Goal: Task Accomplishment & Management: Use online tool/utility

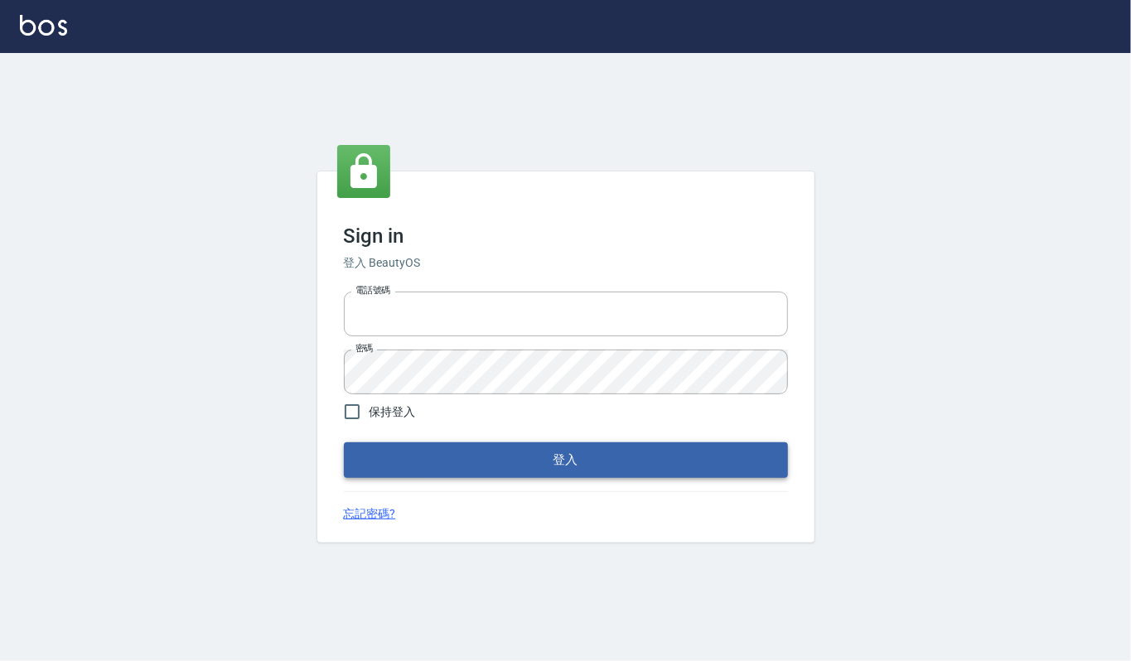
type input "0282813788"
click at [515, 471] on button "登入" at bounding box center [566, 459] width 444 height 35
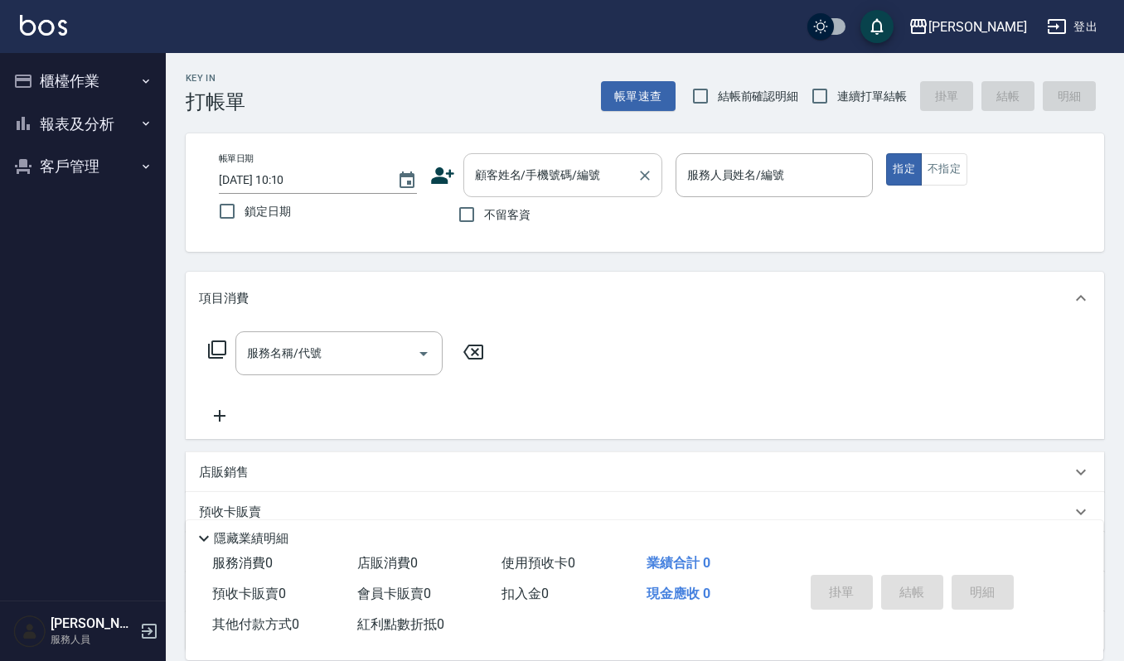
click at [583, 167] on div "顧客姓名/手機號碼/編號 顧客姓名/手機號碼/編號" at bounding box center [562, 175] width 199 height 44
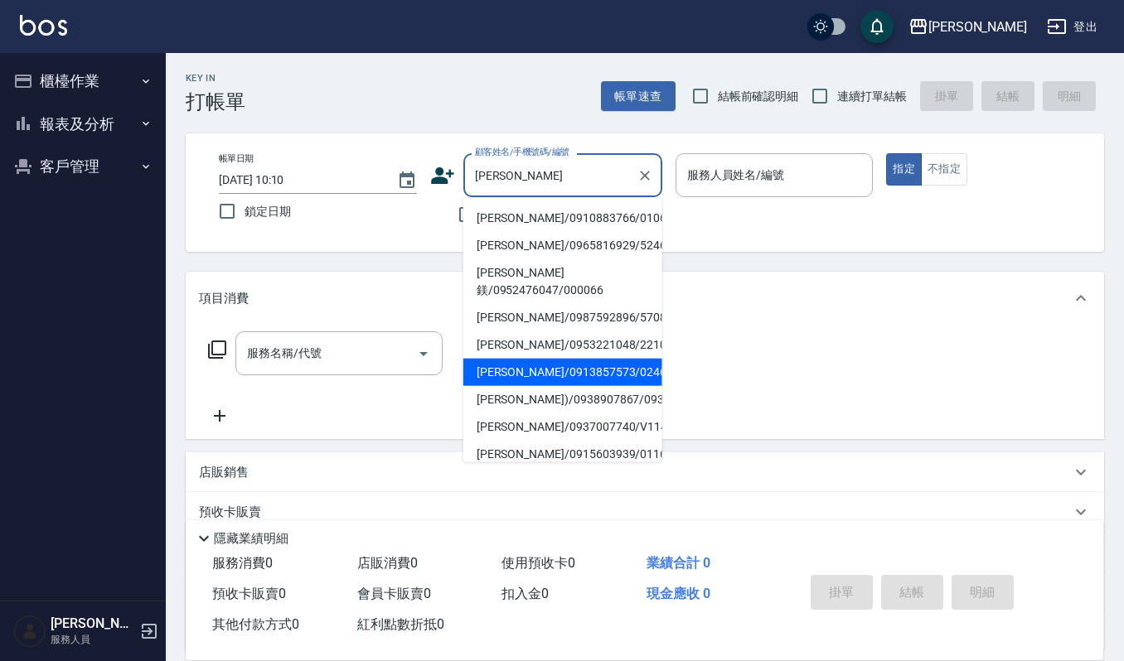
drag, startPoint x: 525, startPoint y: 346, endPoint x: 538, endPoint y: 348, distance: 13.5
click at [538, 359] on li "[PERSON_NAME]/0913857573/02461" at bounding box center [562, 372] width 199 height 27
type input "[PERSON_NAME]/0913857573/02461"
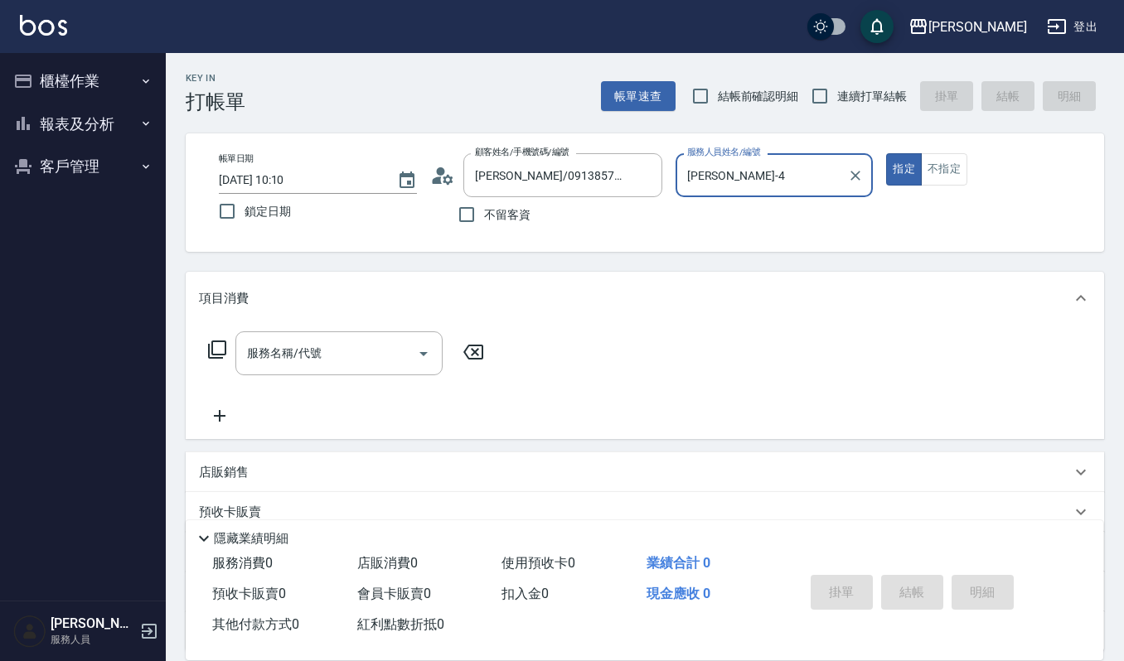
type input "[PERSON_NAME]-4"
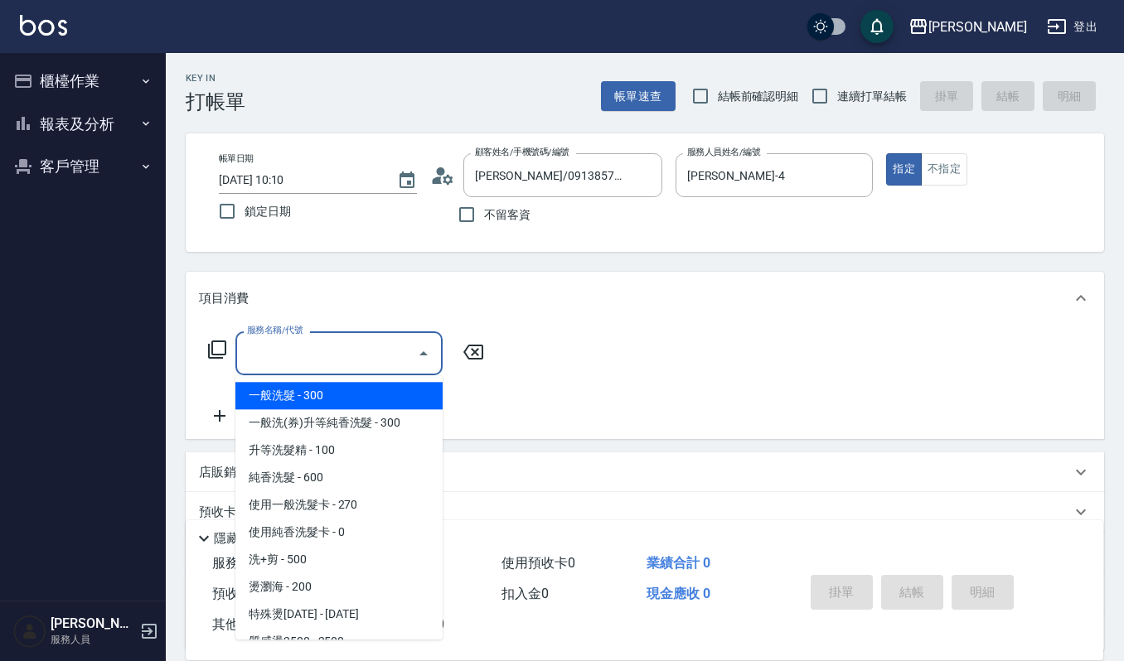
click at [308, 355] on div "服務名稱/代號 服務名稱/代號" at bounding box center [338, 353] width 207 height 44
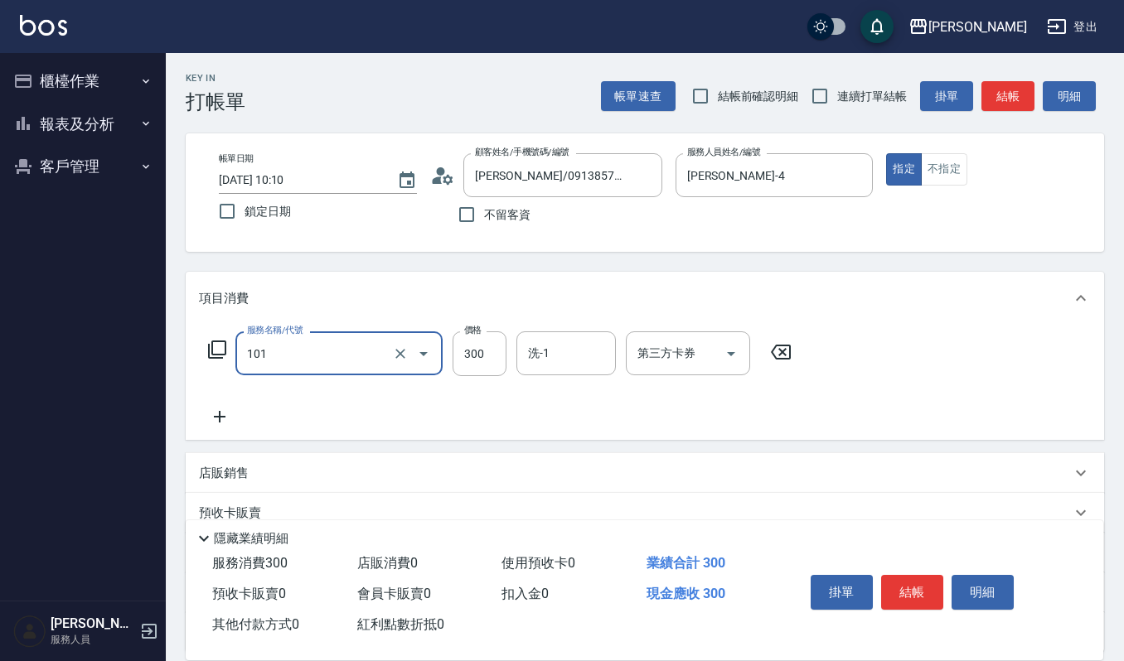
type input "一般洗髮(101)"
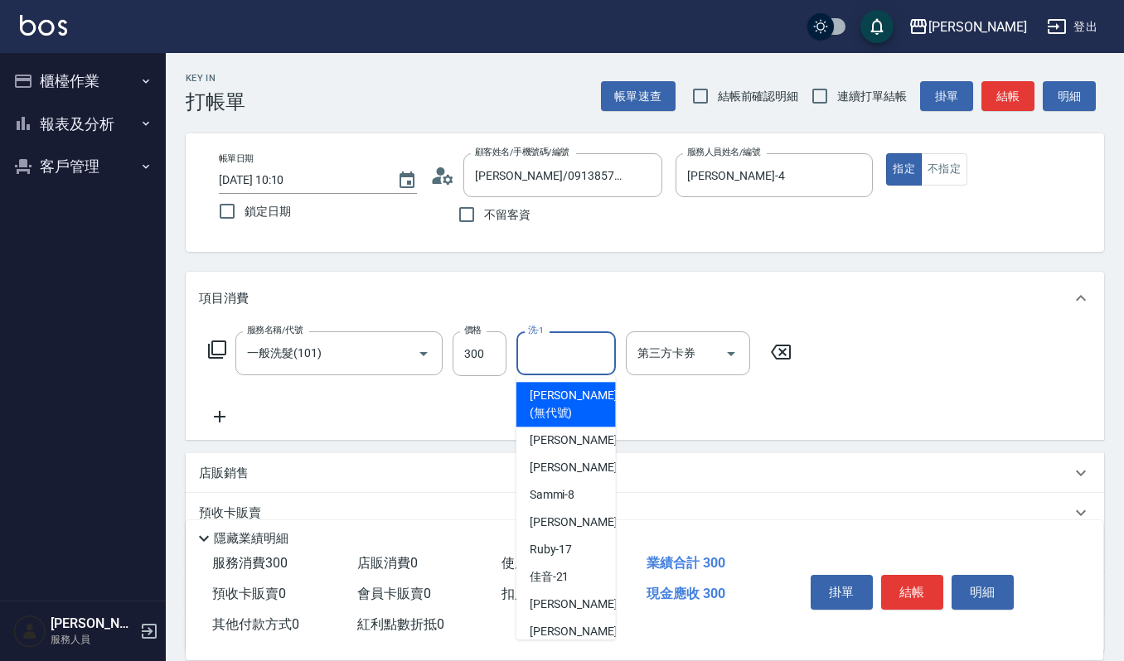
click at [581, 353] on input "洗-1" at bounding box center [566, 353] width 85 height 29
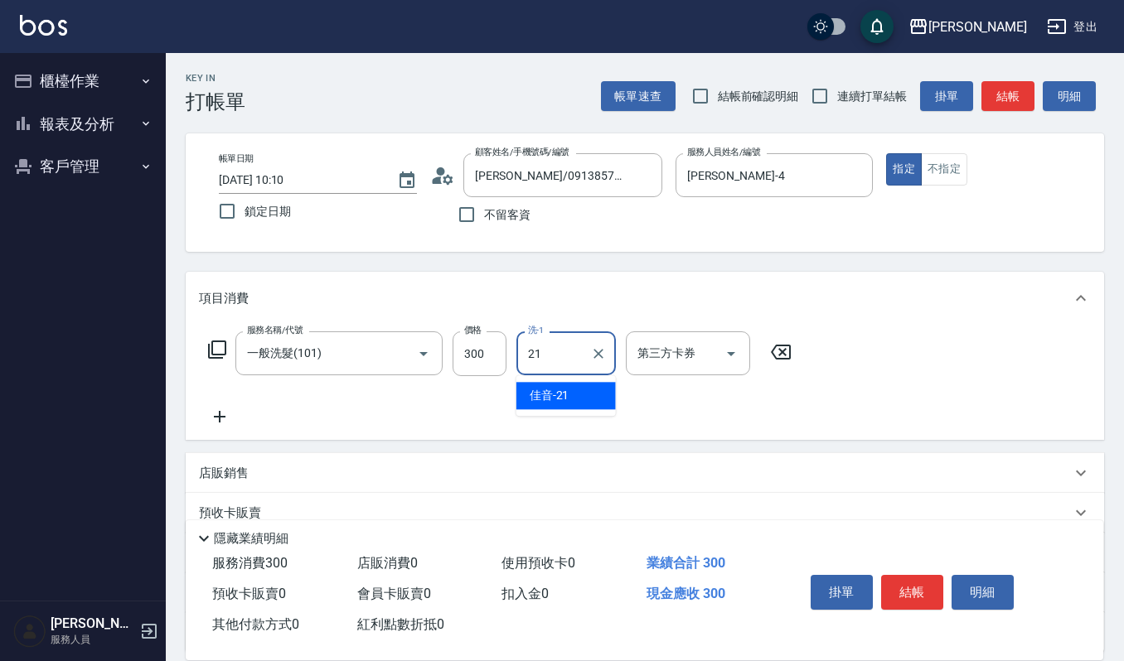
type input "佳音-21"
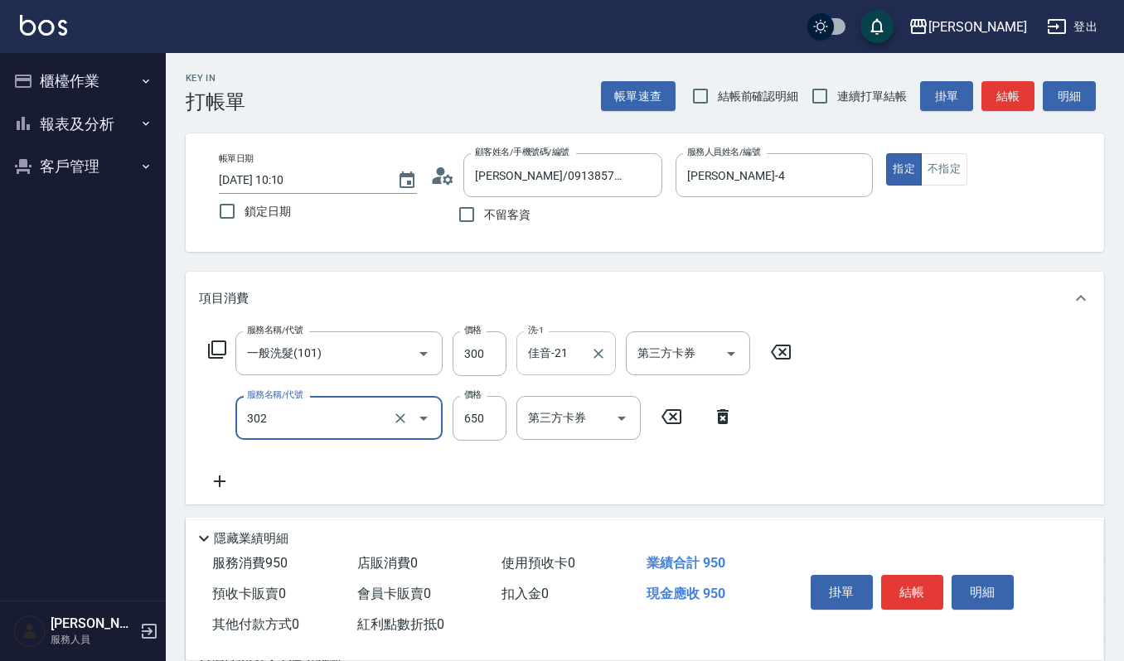
type input "經典剪髮-Gill(302)"
type input "360"
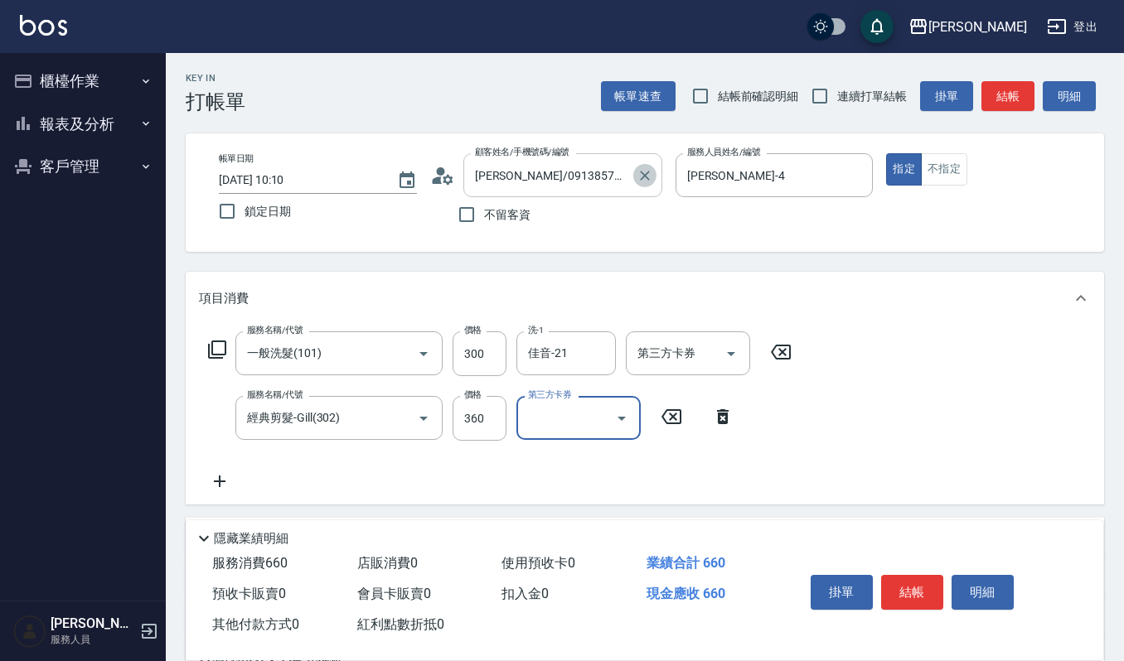
click at [641, 179] on icon "Clear" at bounding box center [645, 176] width 10 height 10
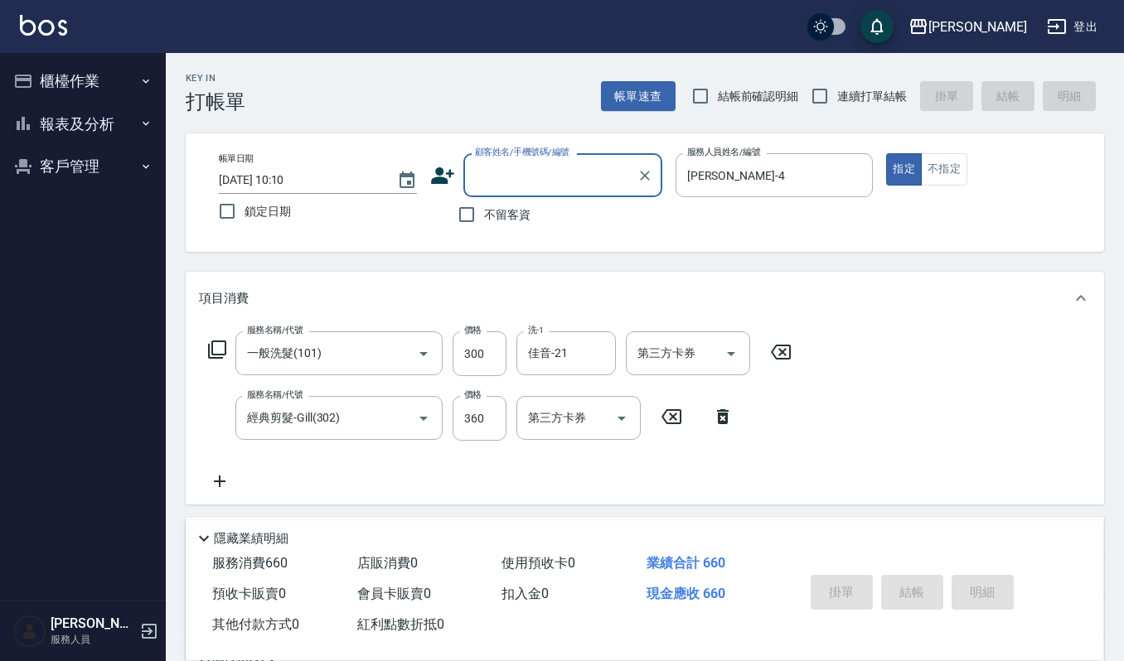
click at [603, 179] on input "顧客姓名/手機號碼/編號" at bounding box center [550, 175] width 159 height 29
type input "竹"
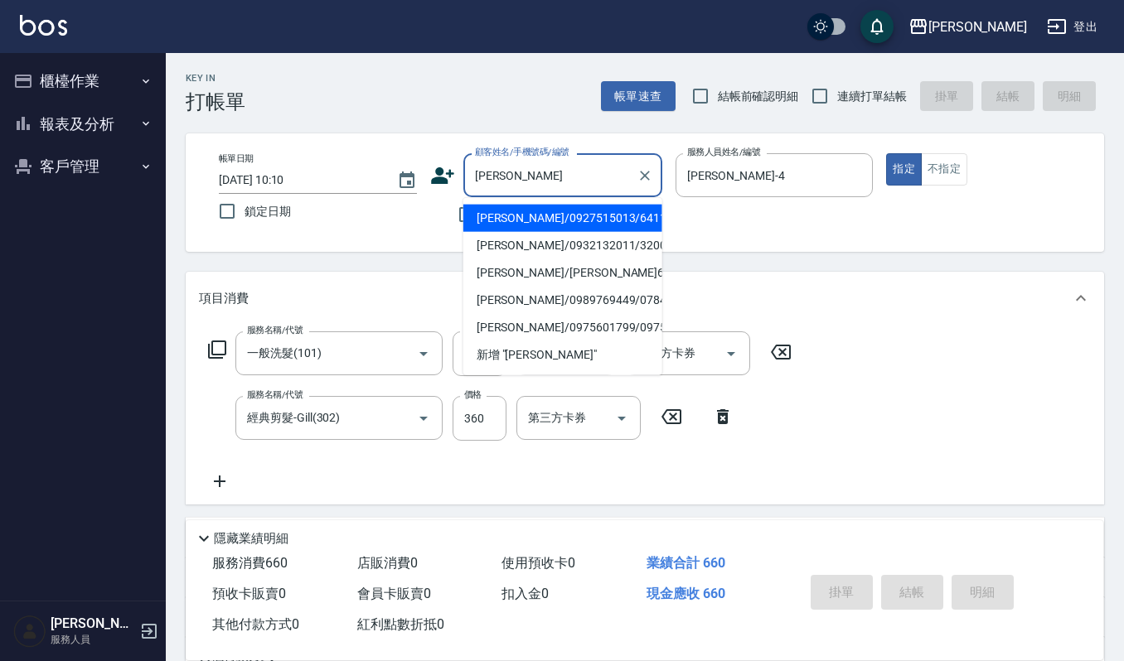
click at [570, 222] on li "[PERSON_NAME]/0927515013/641119" at bounding box center [562, 218] width 199 height 27
type input "[PERSON_NAME]/0927515013/641119"
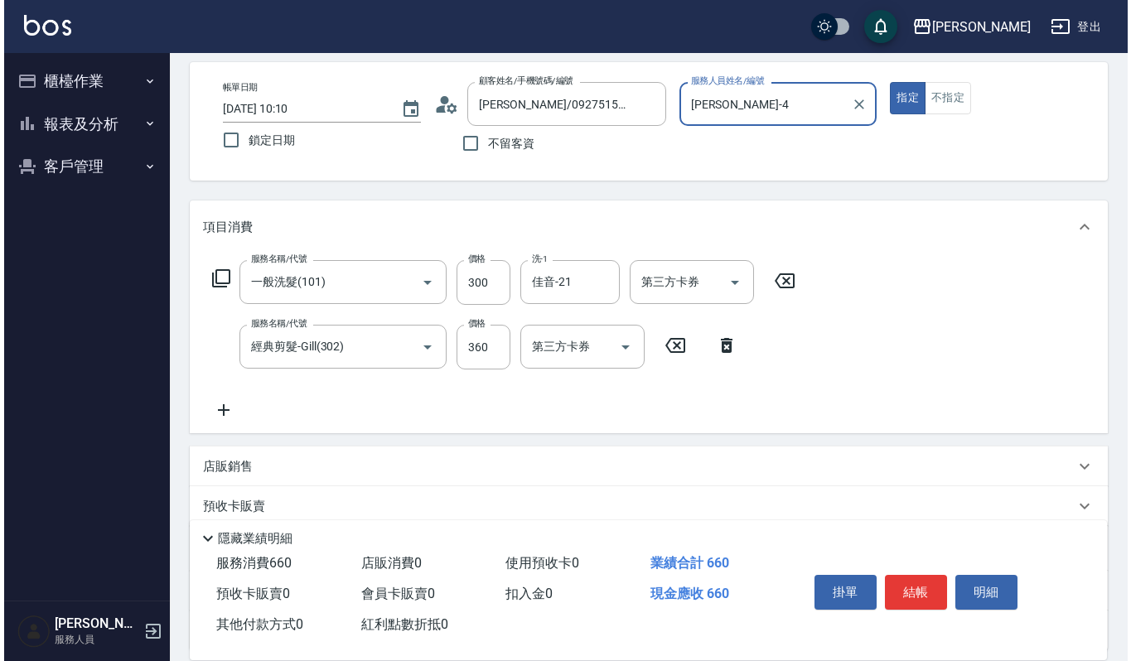
scroll to position [110, 0]
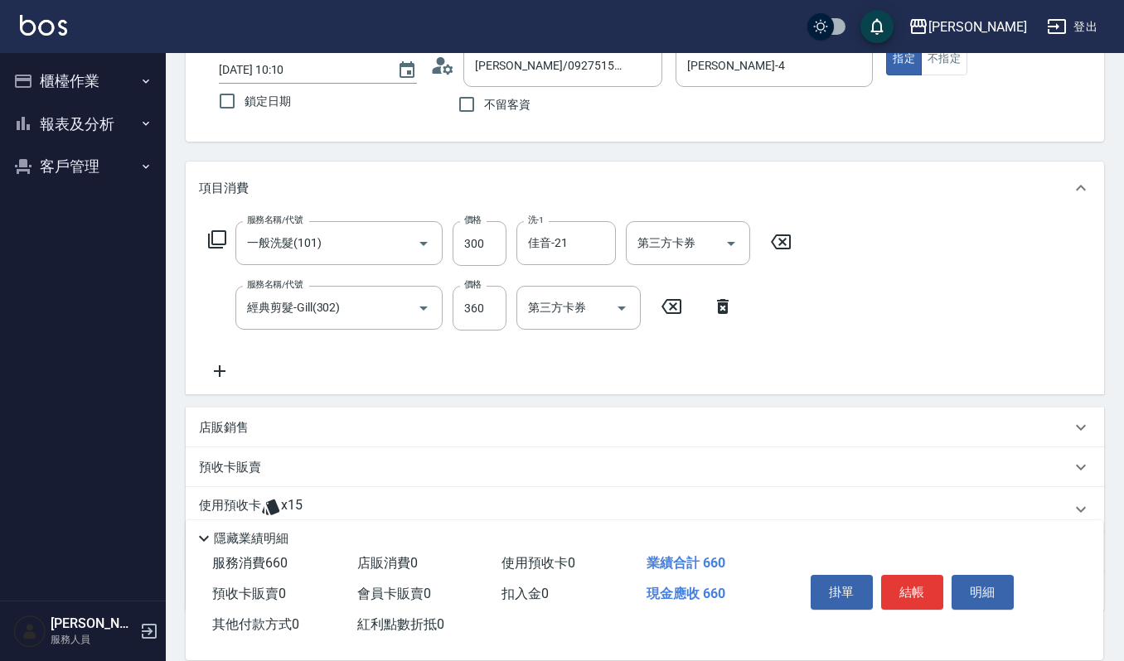
click at [215, 368] on icon at bounding box center [219, 371] width 41 height 20
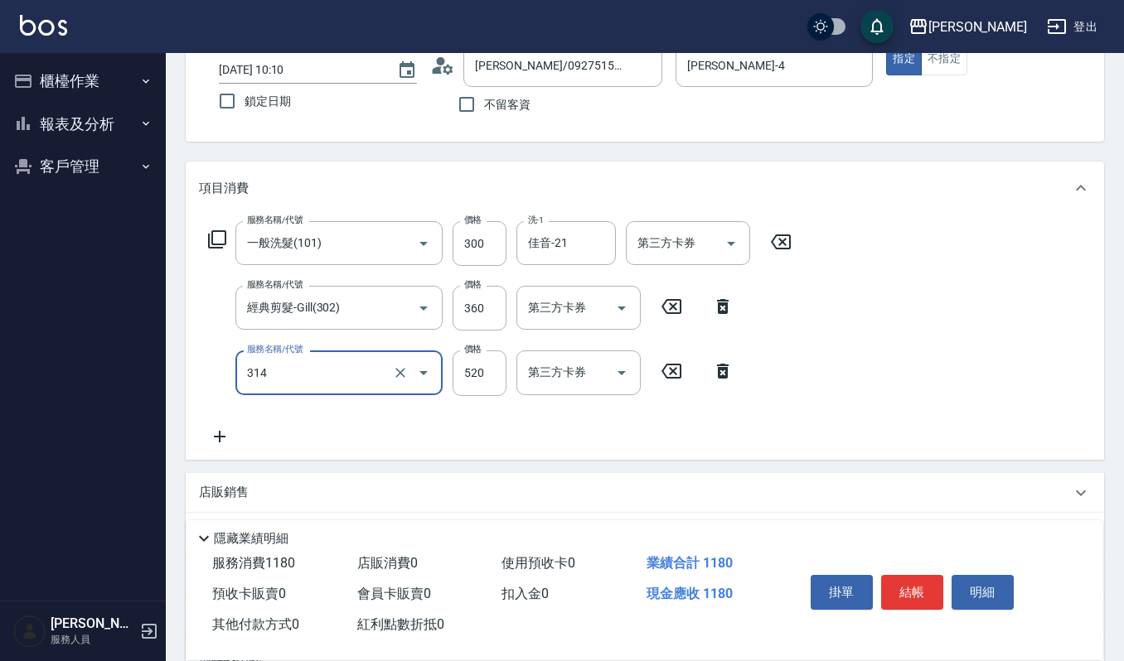
type input "2024剪髮卡(314)"
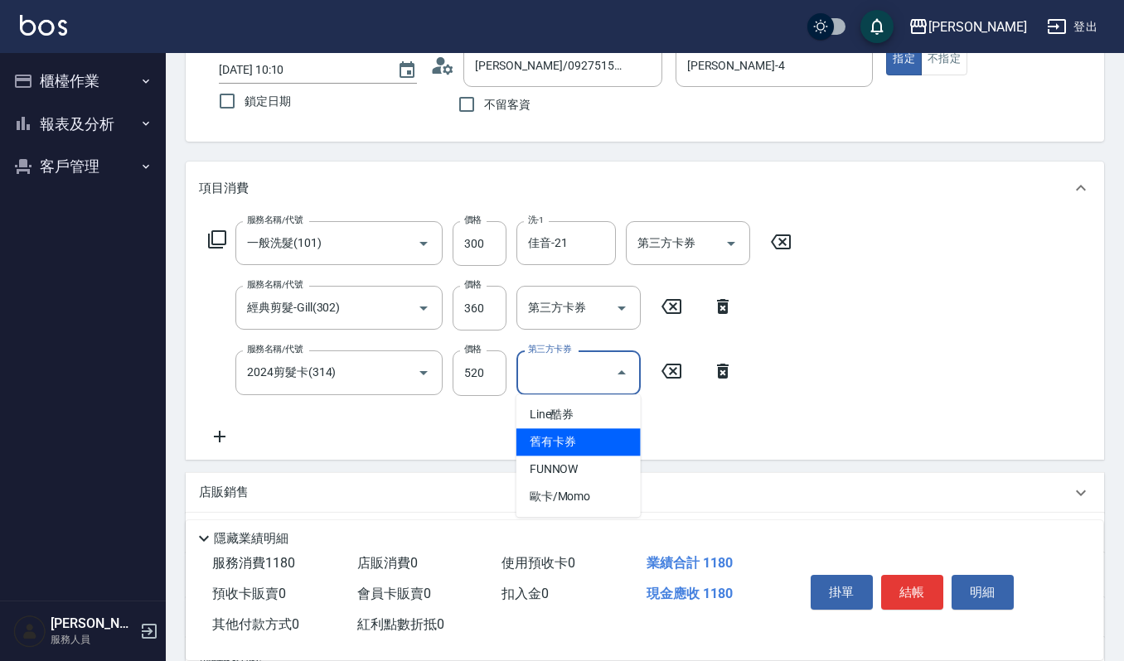
type input "舊有卡券"
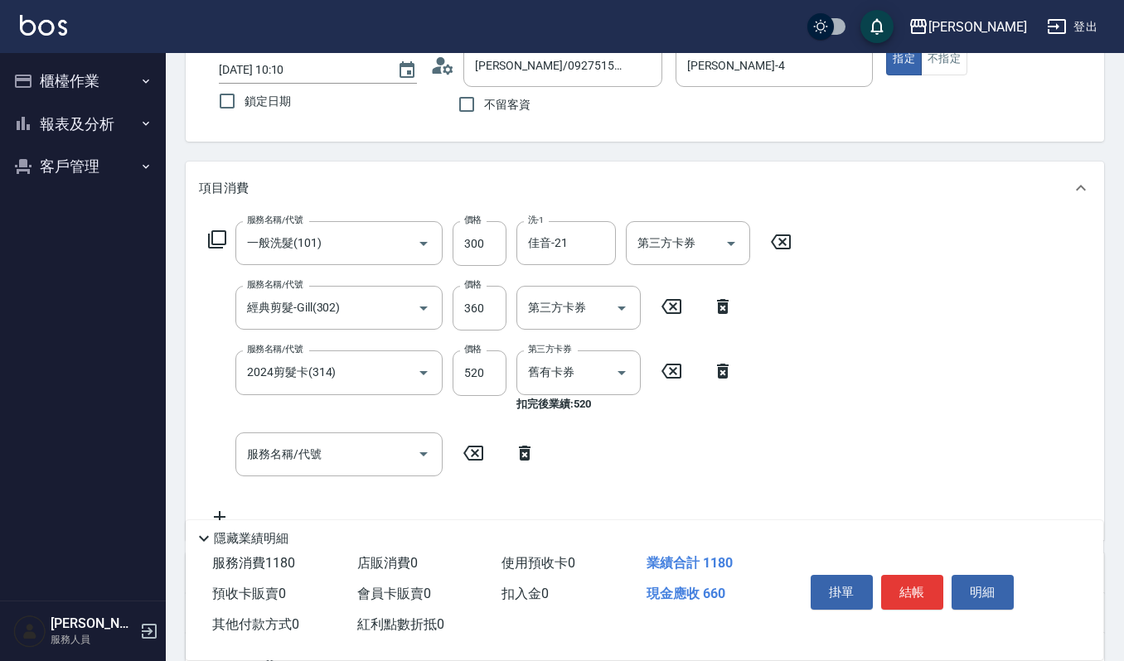
click at [505, 443] on icon at bounding box center [524, 453] width 41 height 20
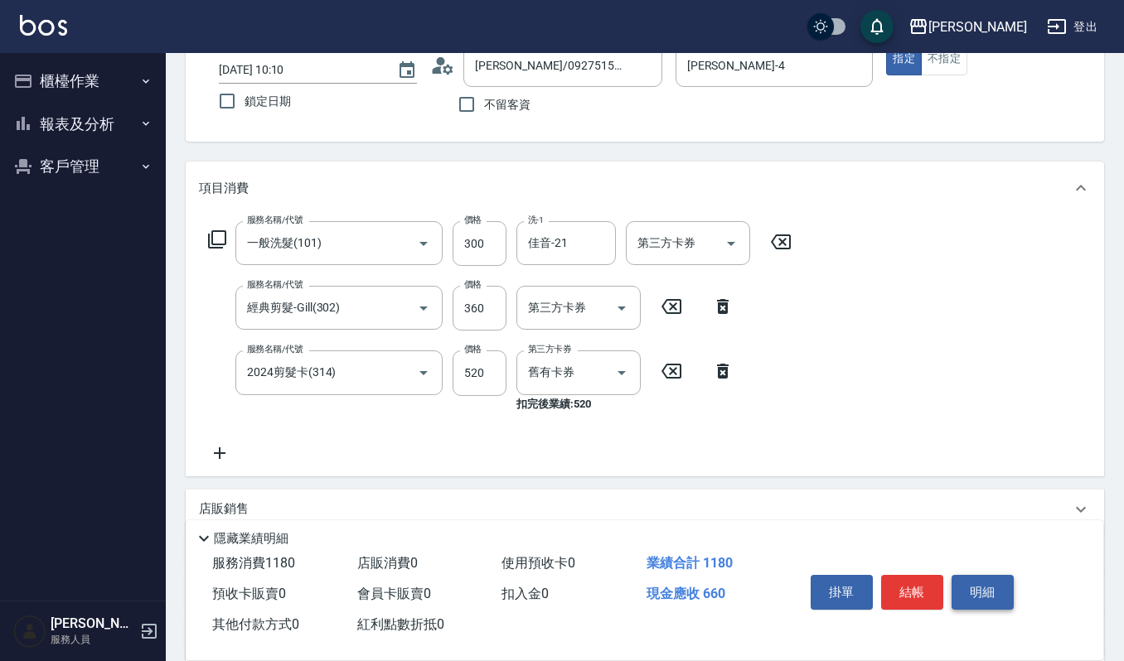
click at [1002, 591] on button "明細" at bounding box center [982, 592] width 62 height 35
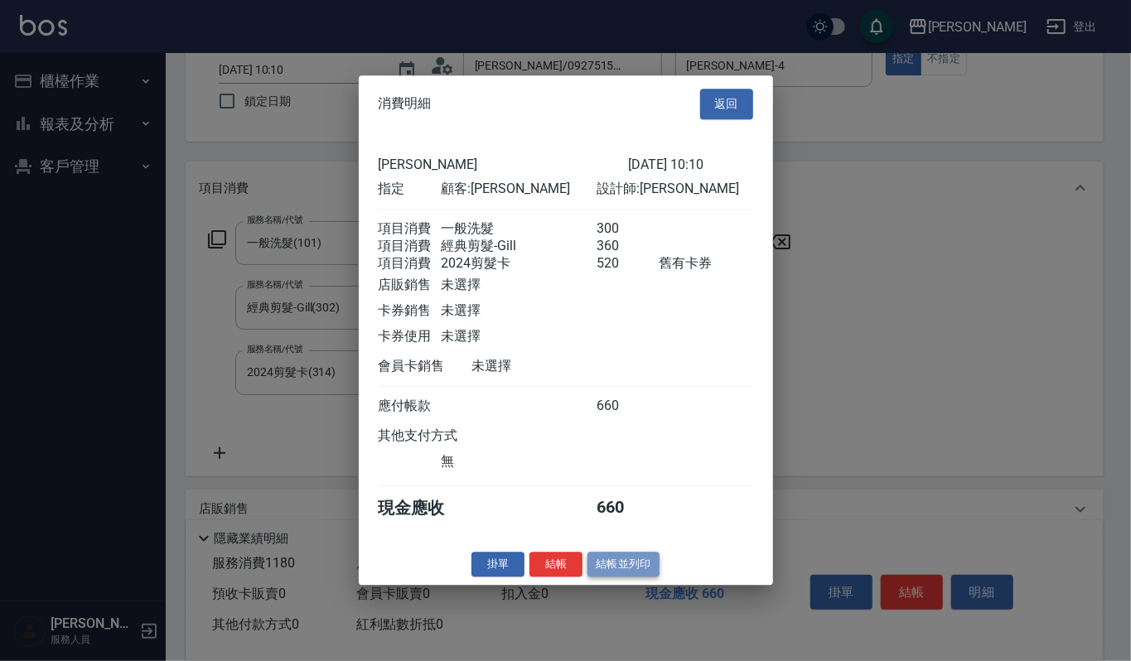
click at [636, 574] on button "結帳並列印" at bounding box center [623, 565] width 72 height 26
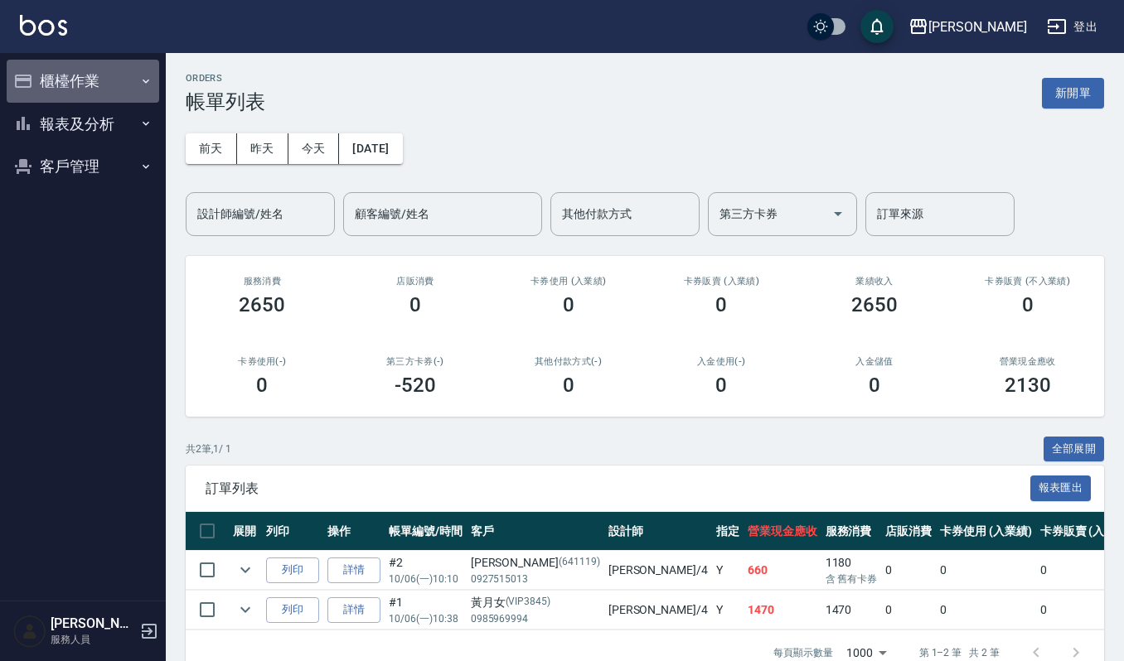
click at [77, 80] on button "櫃檯作業" at bounding box center [83, 81] width 152 height 43
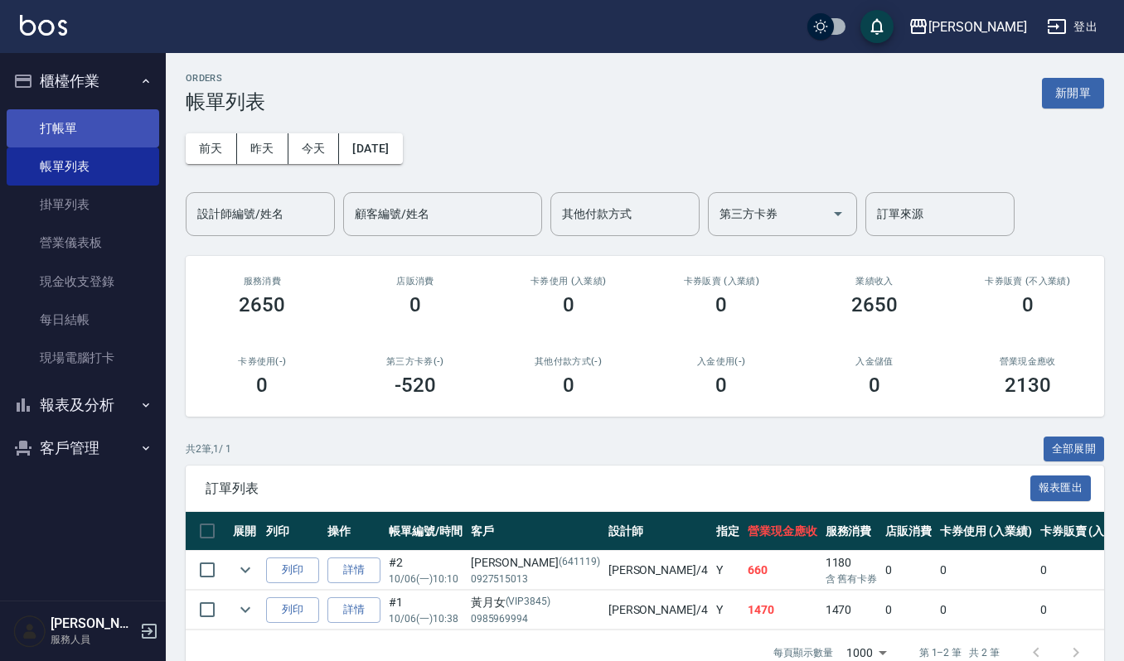
click at [61, 127] on link "打帳單" at bounding box center [83, 128] width 152 height 38
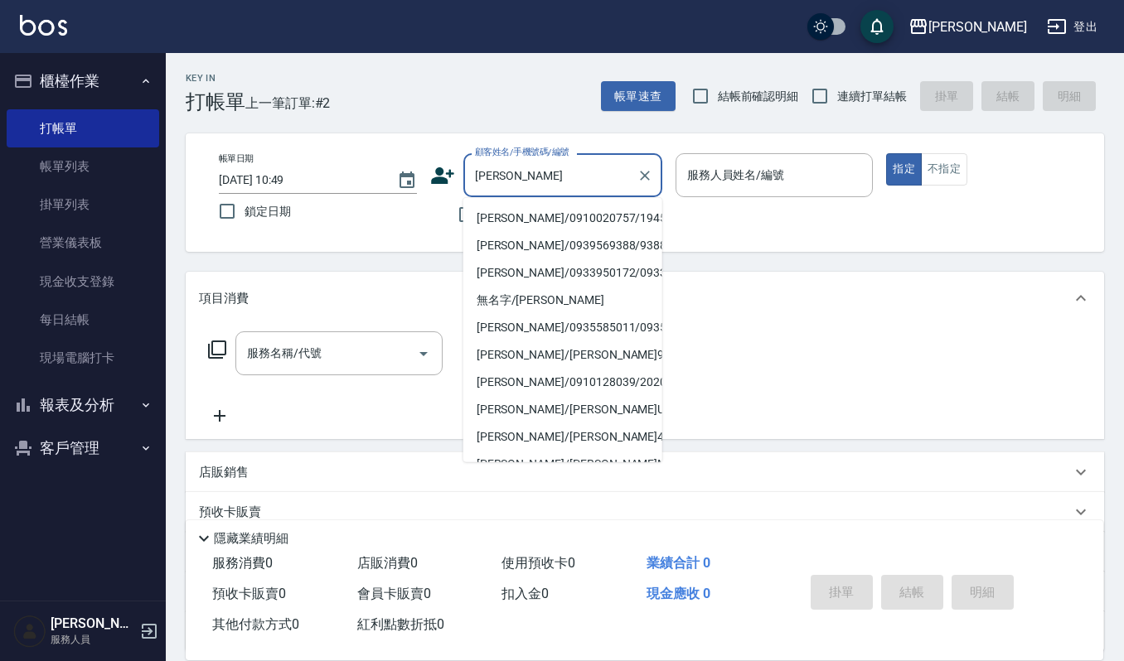
type input "[PERSON_NAME]/0910020757/1945"
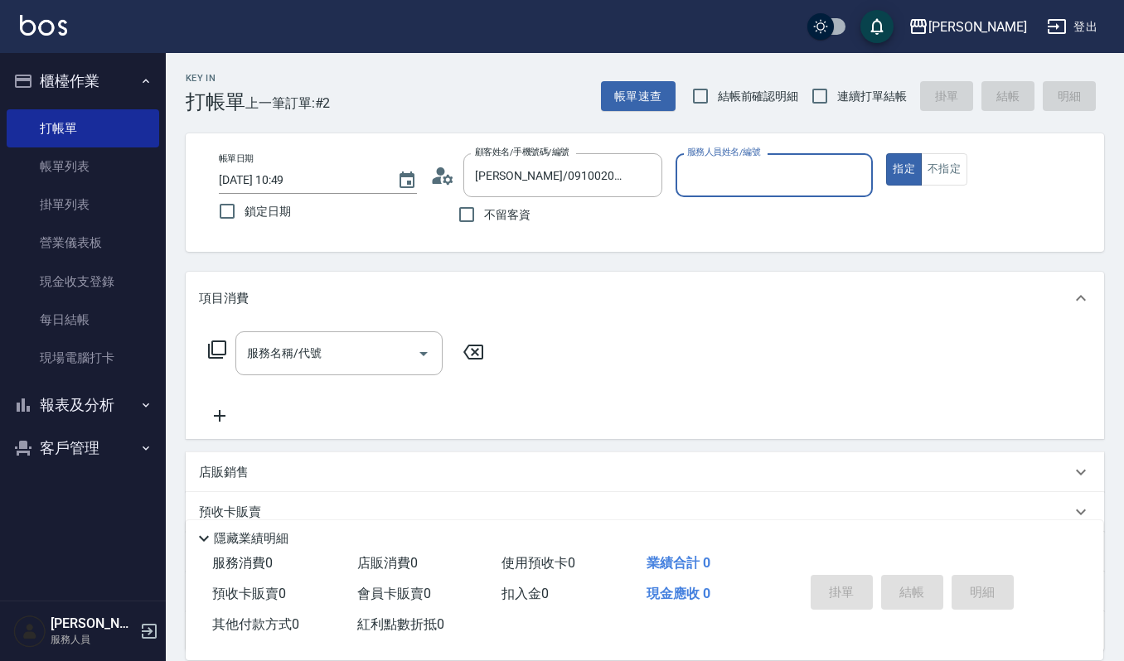
type input "Ruby-17"
click at [886, 153] on button "指定" at bounding box center [904, 169] width 36 height 32
type button "true"
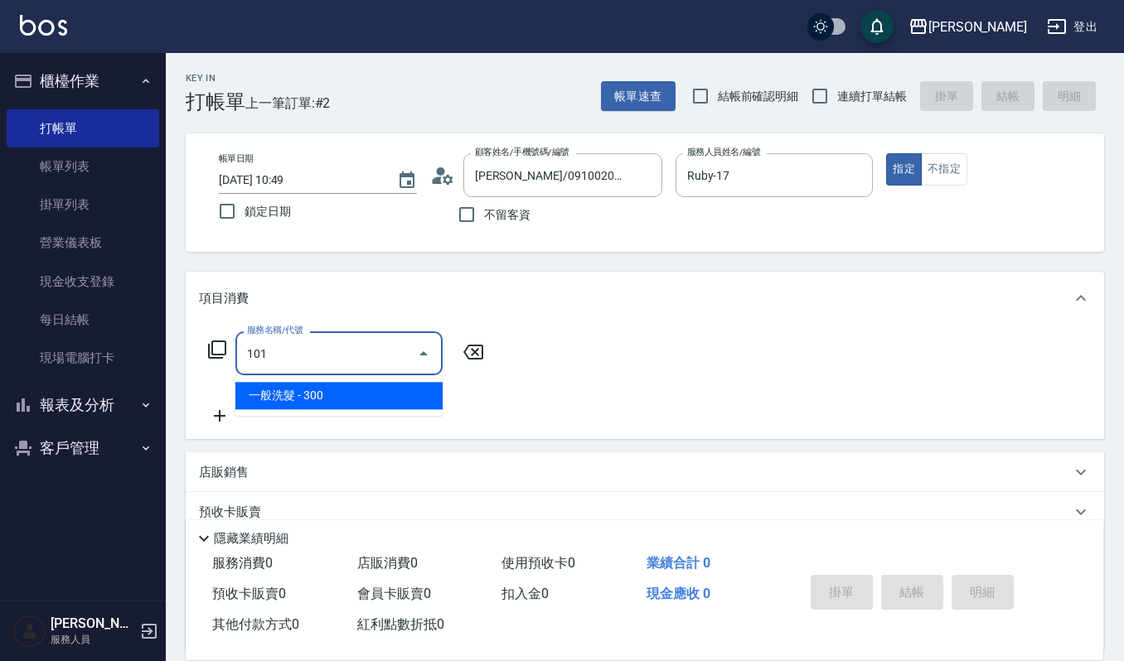
type input "一般洗髮(101)"
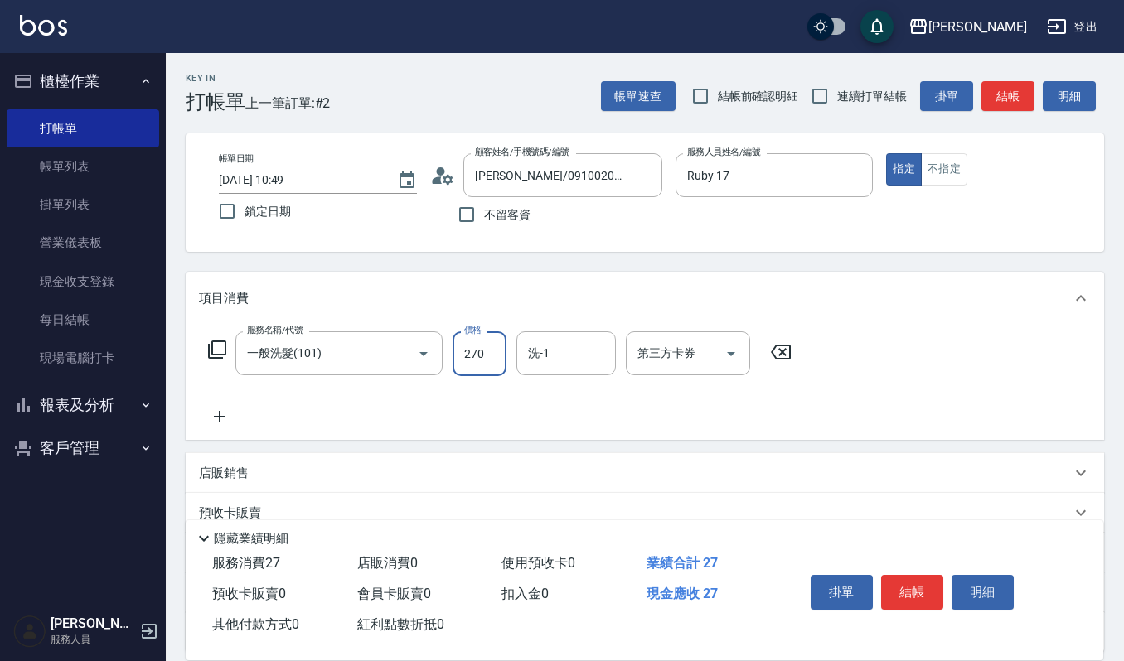
type input "270"
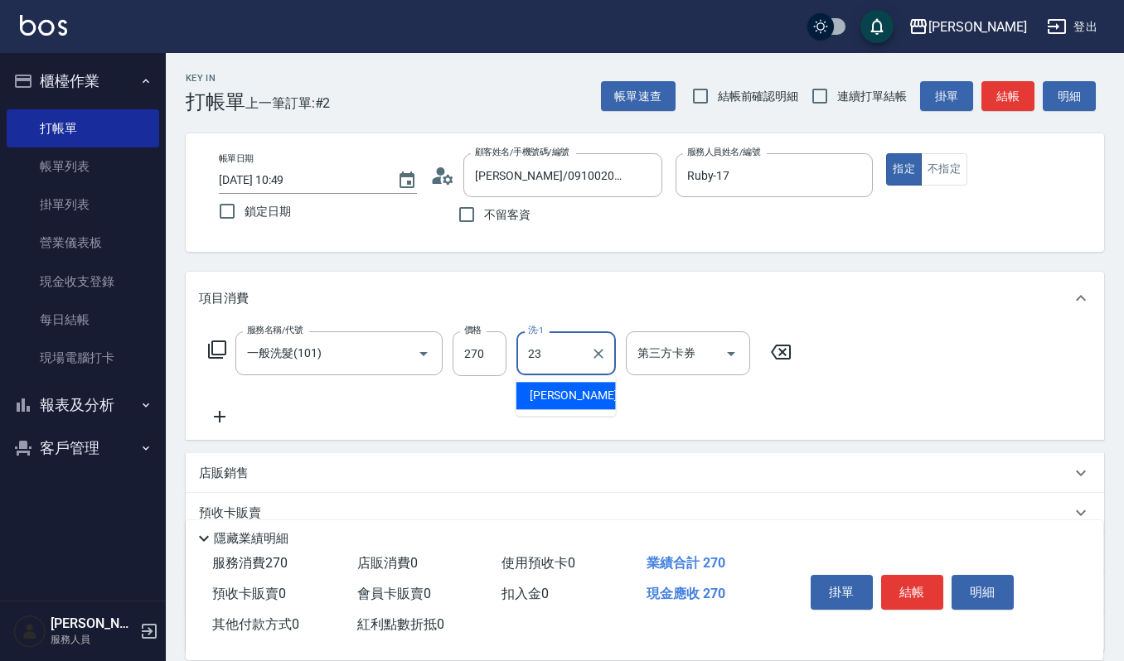
type input "[PERSON_NAME]-23"
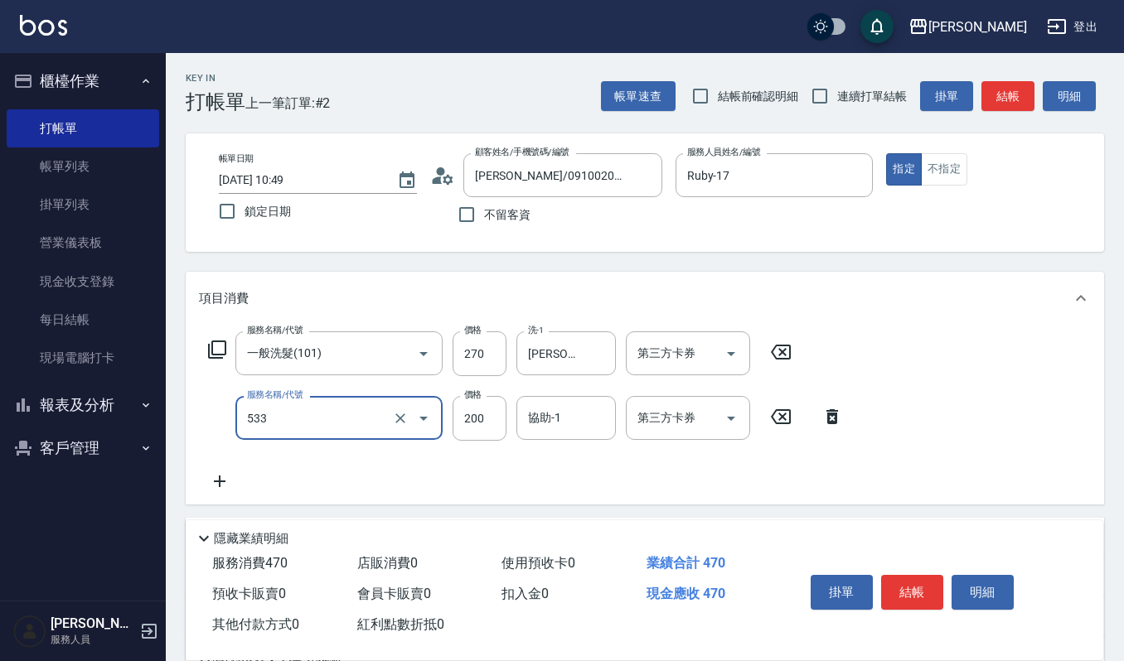
type input "自備去角質(533)"
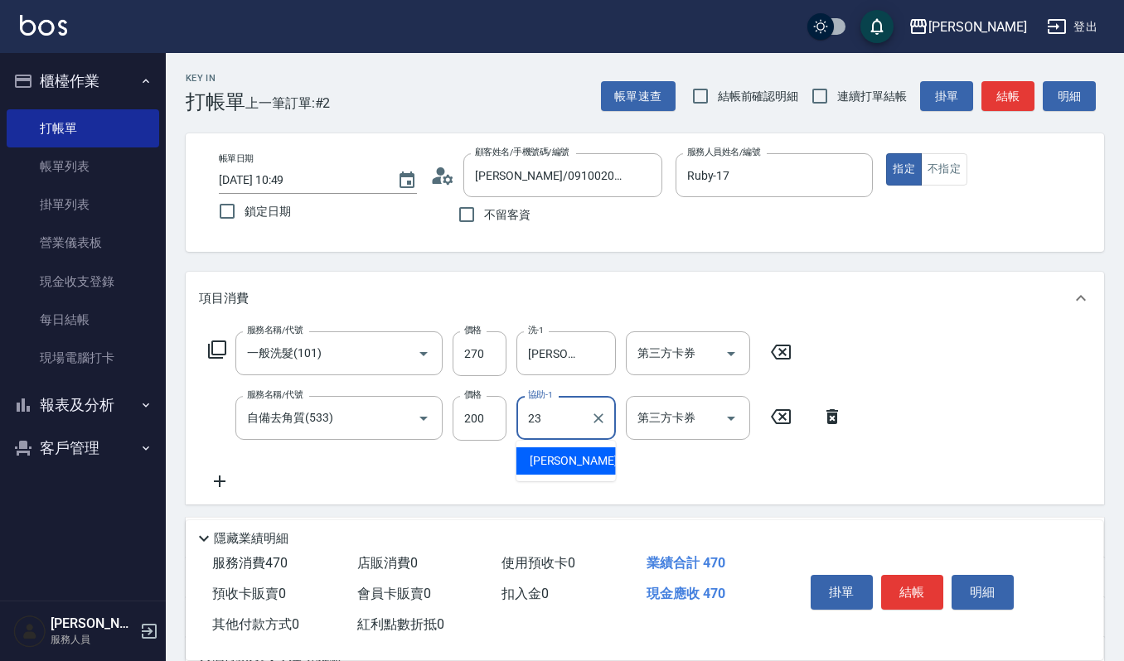
type input "233"
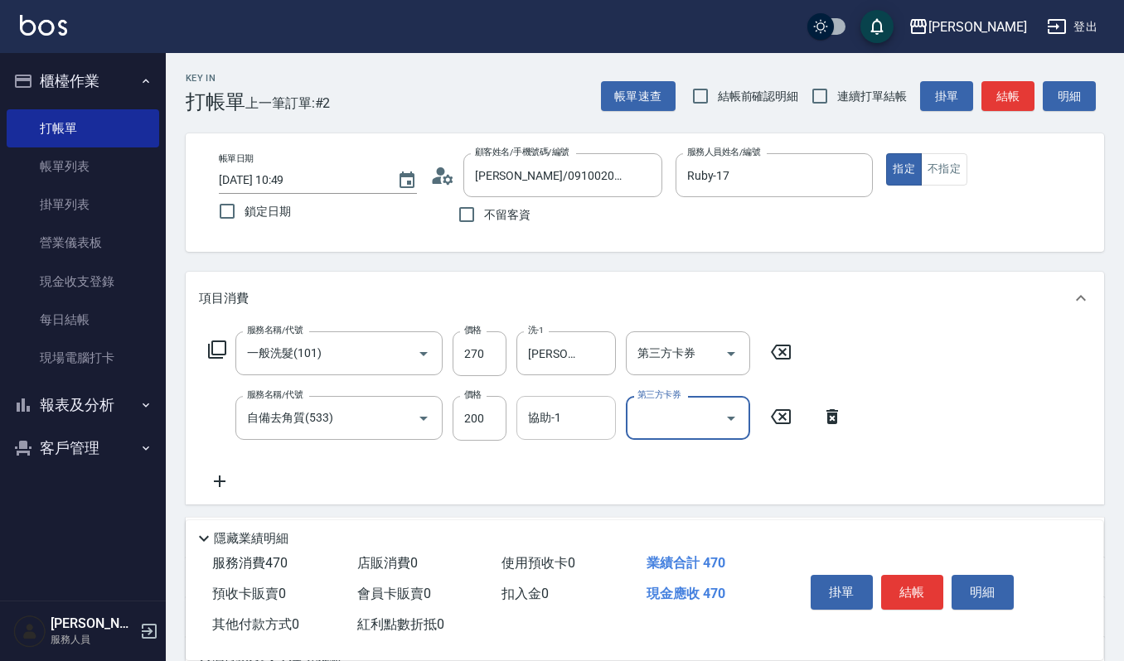
click at [578, 413] on input "協助-1" at bounding box center [566, 418] width 85 height 29
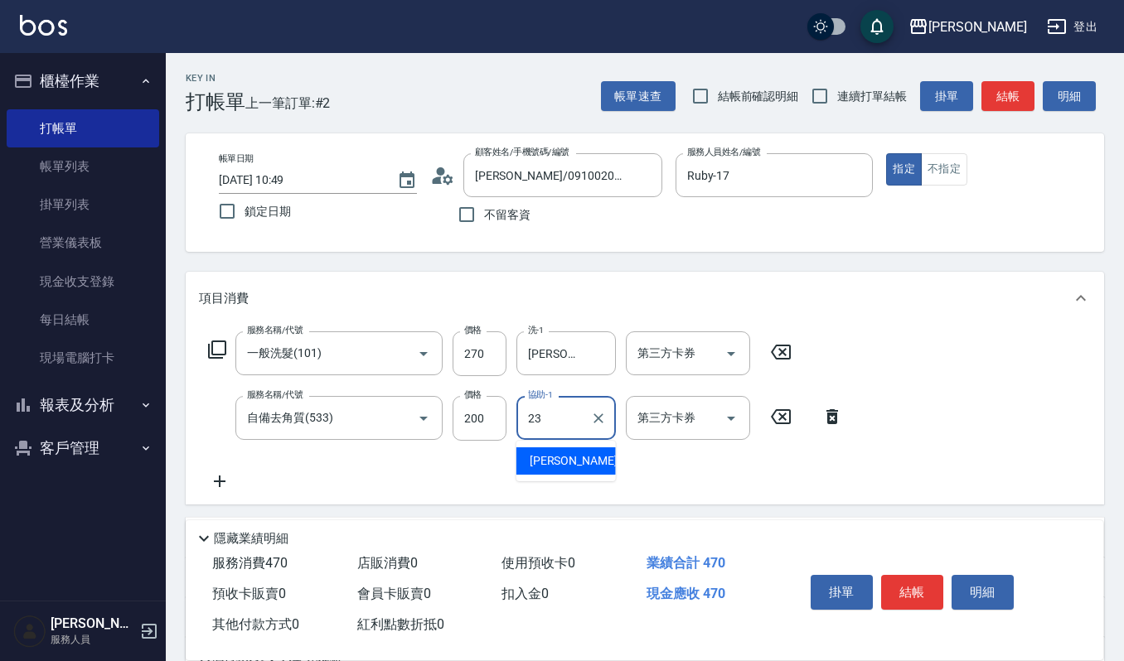
type input "[PERSON_NAME]-23"
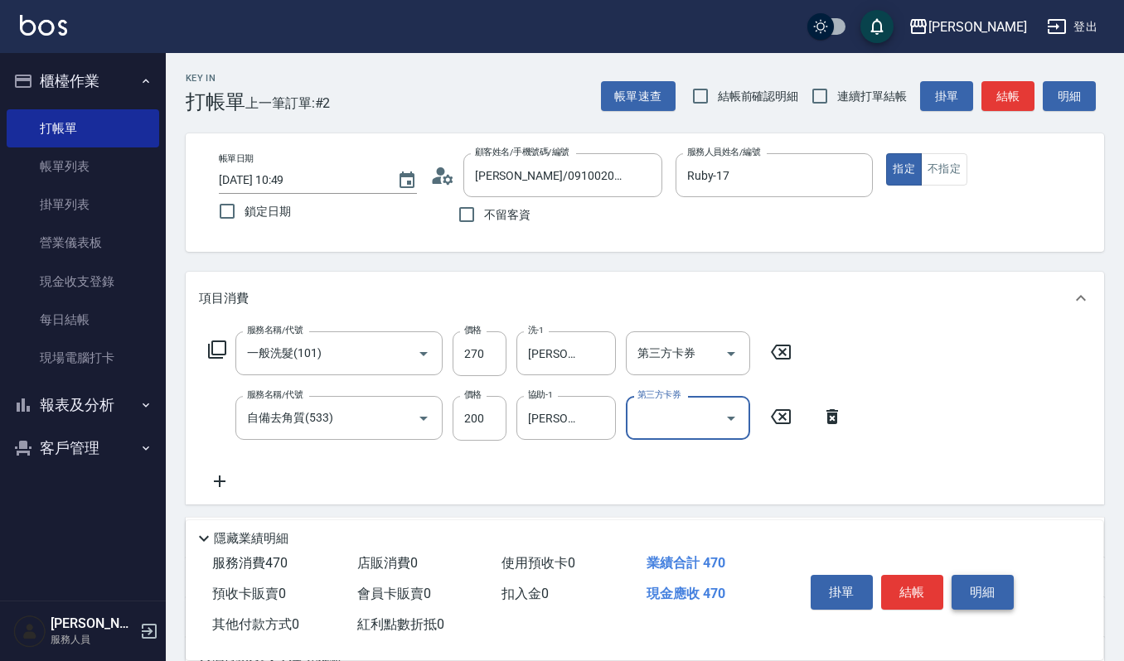
click at [978, 598] on button "明細" at bounding box center [982, 592] width 62 height 35
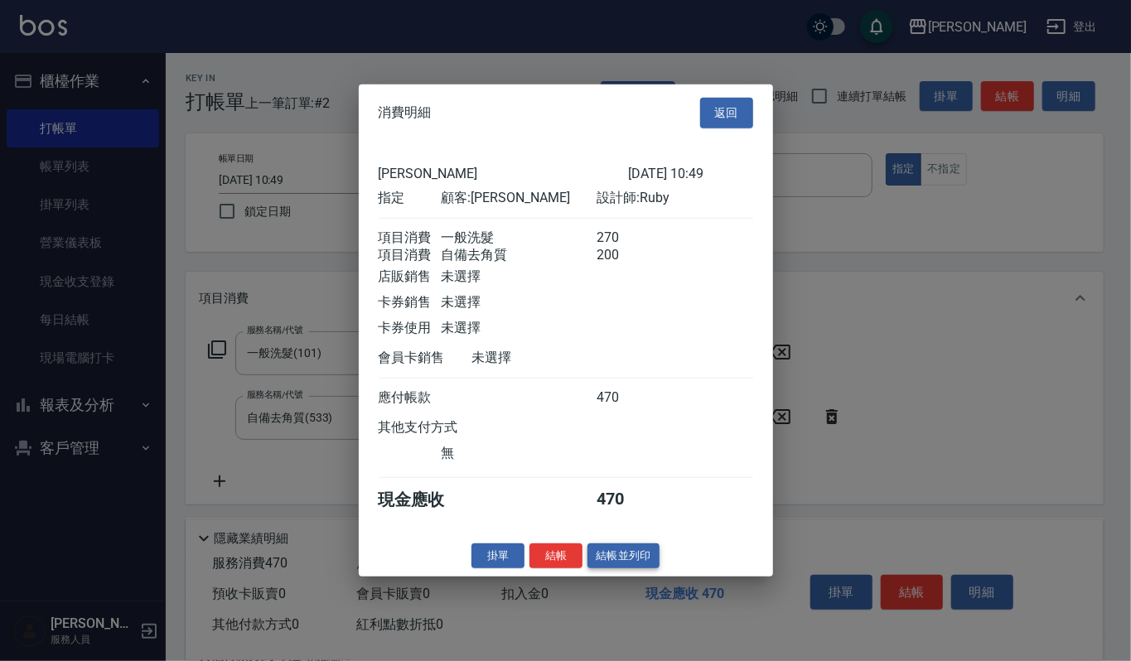
click at [623, 567] on button "結帳並列印" at bounding box center [623, 556] width 72 height 26
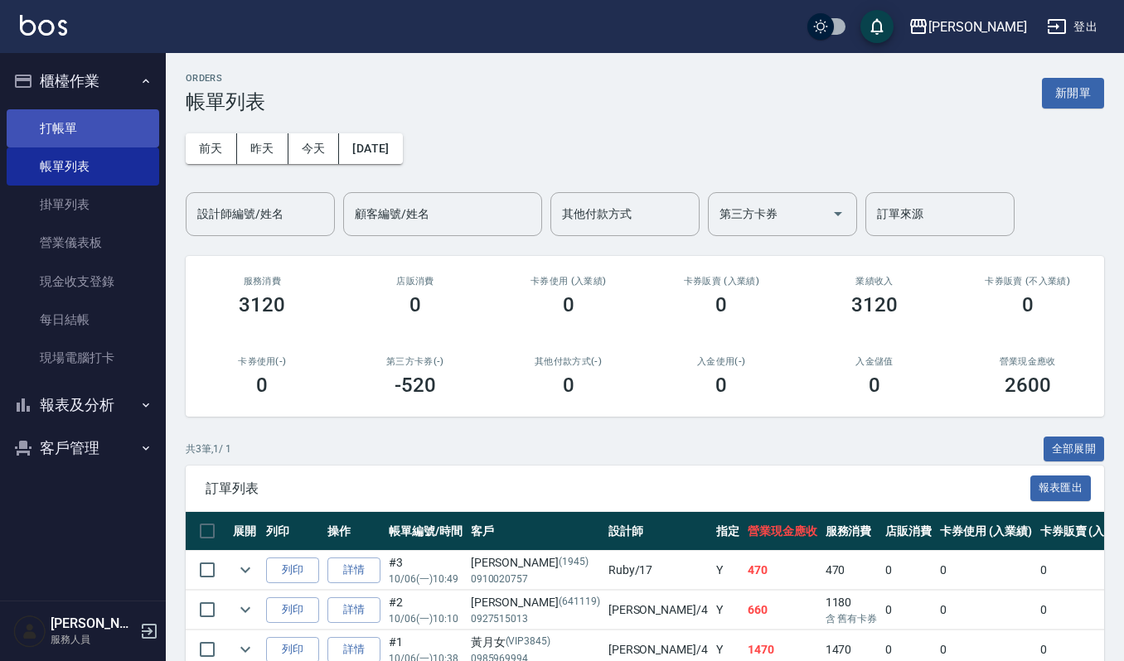
click at [86, 114] on link "打帳單" at bounding box center [83, 128] width 152 height 38
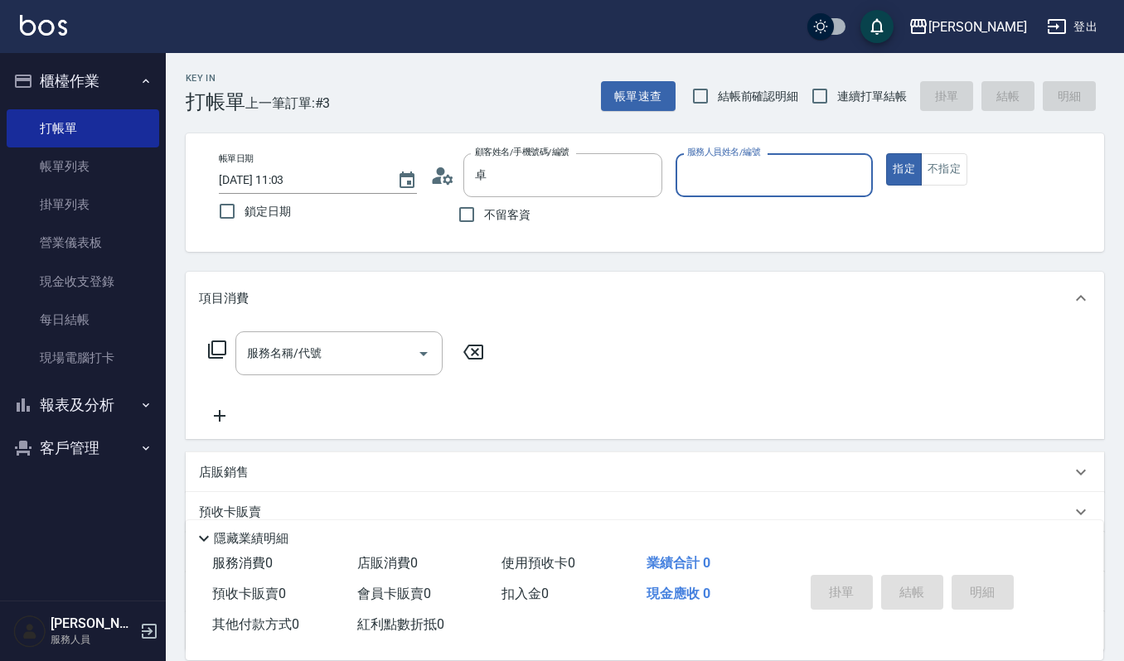
type input "[PERSON_NAME]/0918816028/0451010"
type input "[PERSON_NAME]-4"
click at [886, 153] on button "指定" at bounding box center [904, 169] width 36 height 32
type button "true"
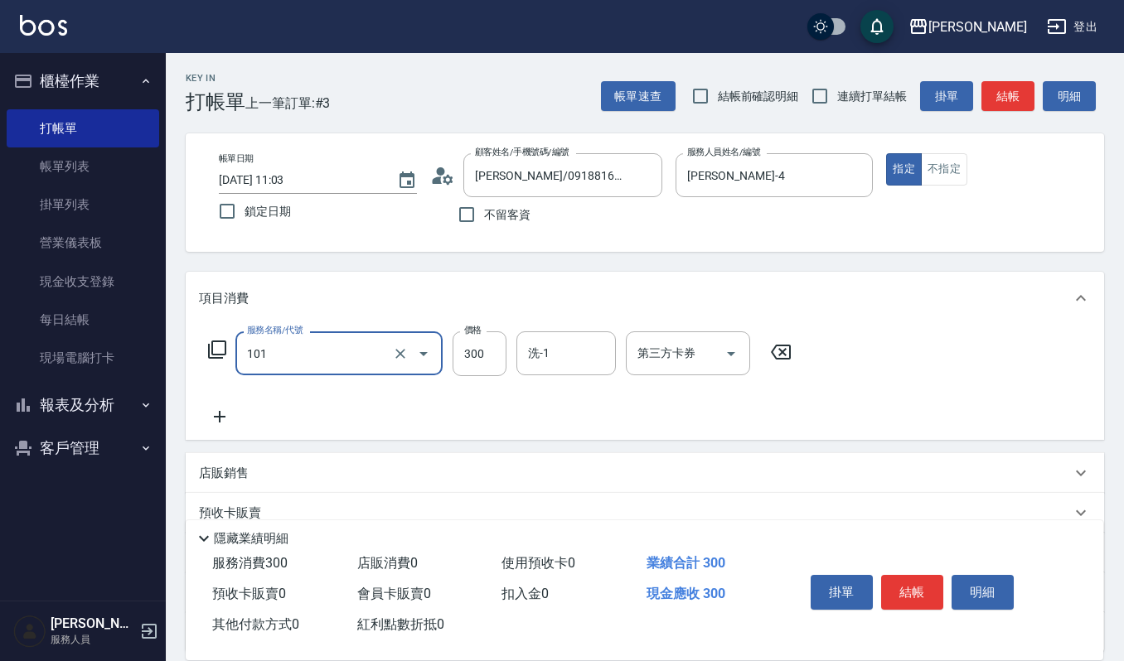
type input "一般洗髮(101)"
type input "270"
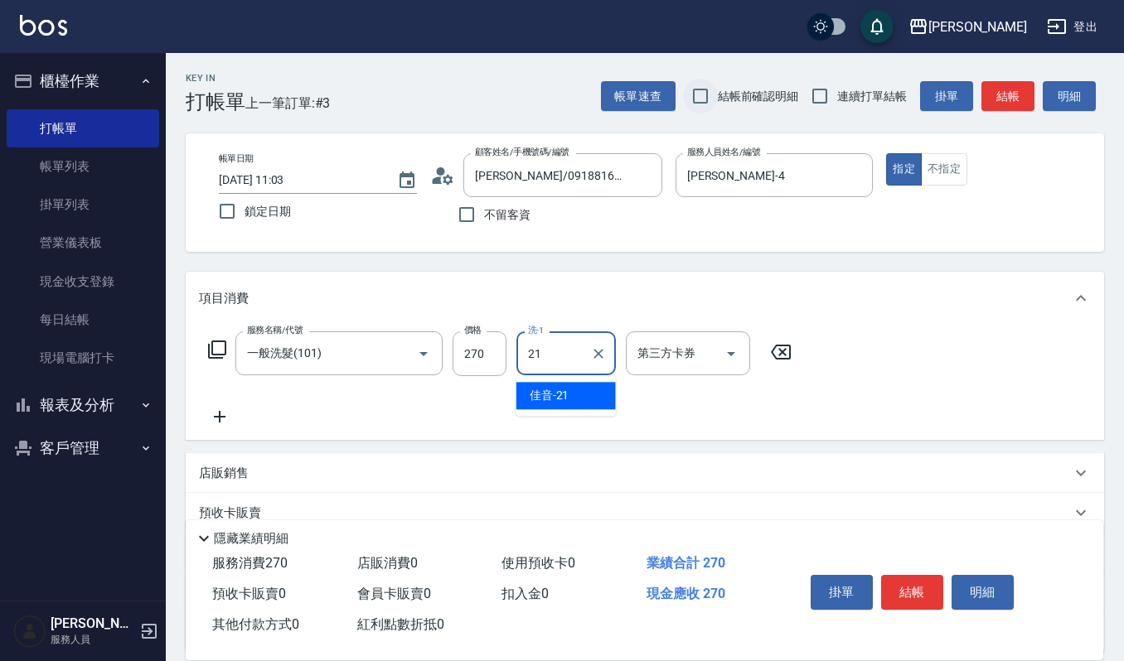
type input "佳音-21"
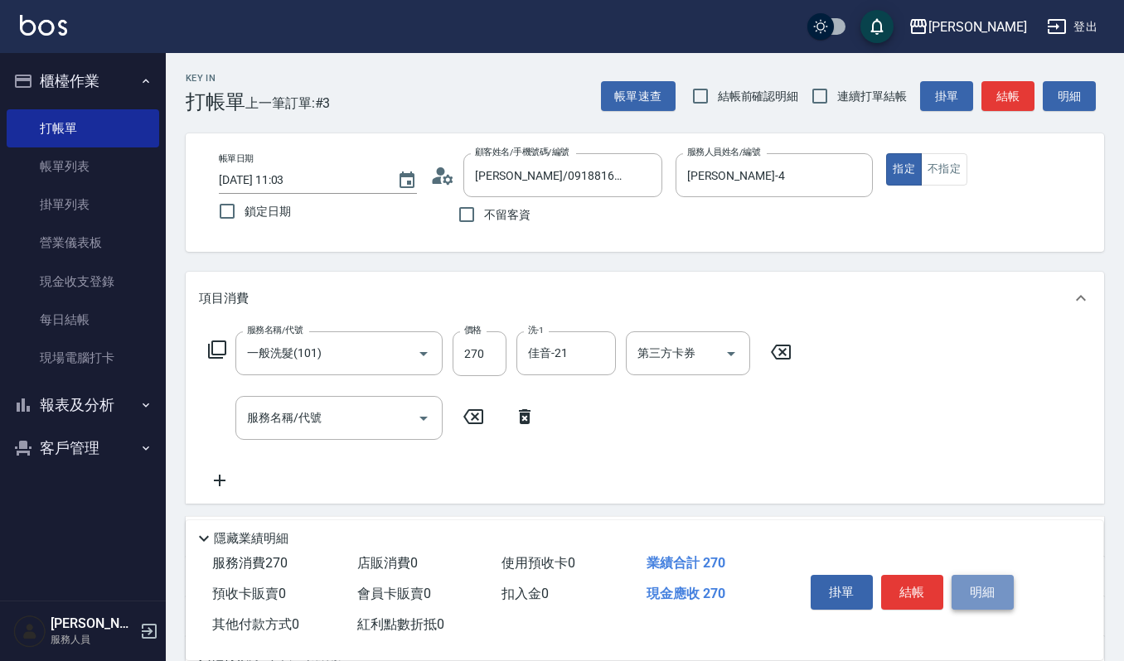
click at [998, 597] on button "明細" at bounding box center [982, 592] width 62 height 35
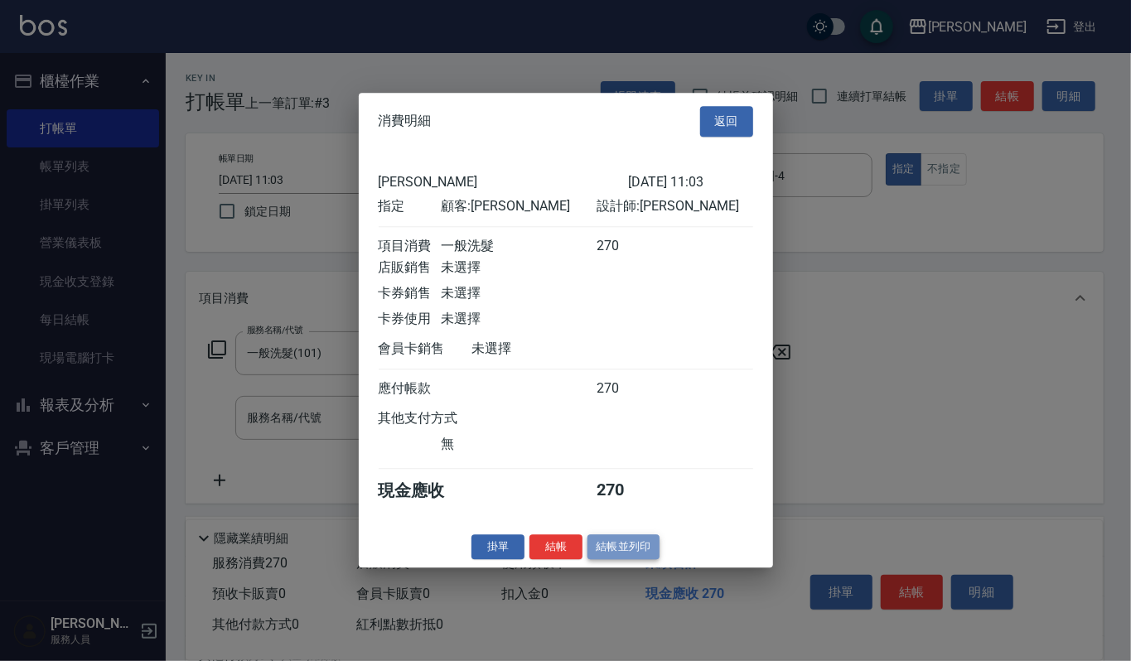
click at [630, 560] on button "結帳並列印" at bounding box center [623, 547] width 72 height 26
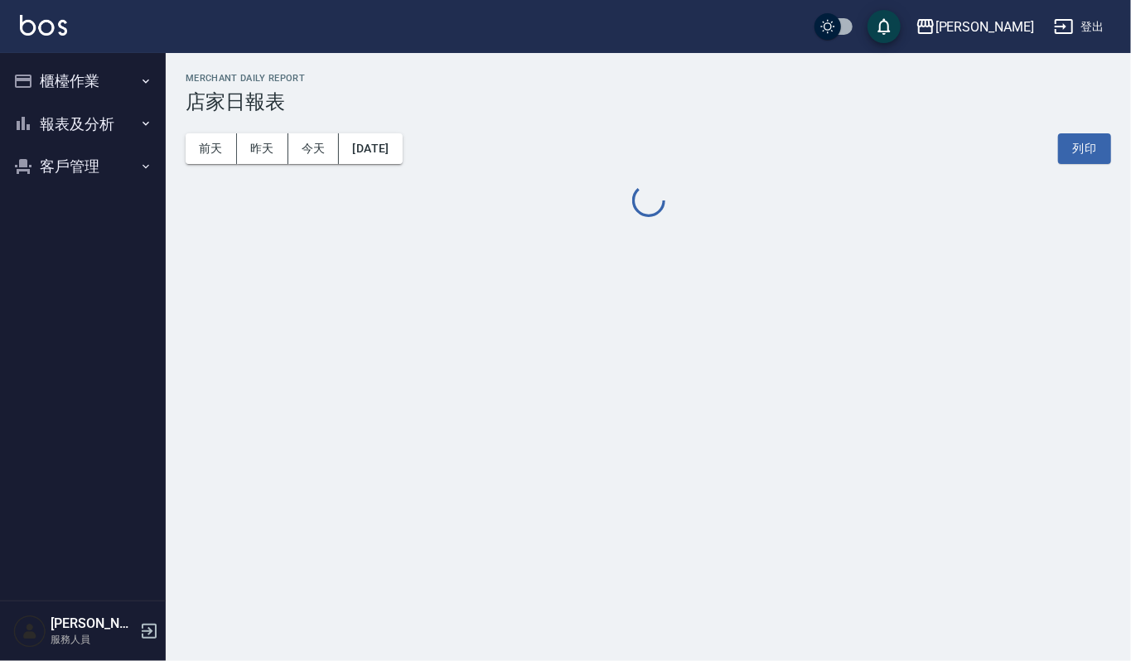
click at [91, 184] on button "客戶管理" at bounding box center [83, 166] width 152 height 43
click at [128, 207] on link "客戶列表" at bounding box center [83, 214] width 152 height 38
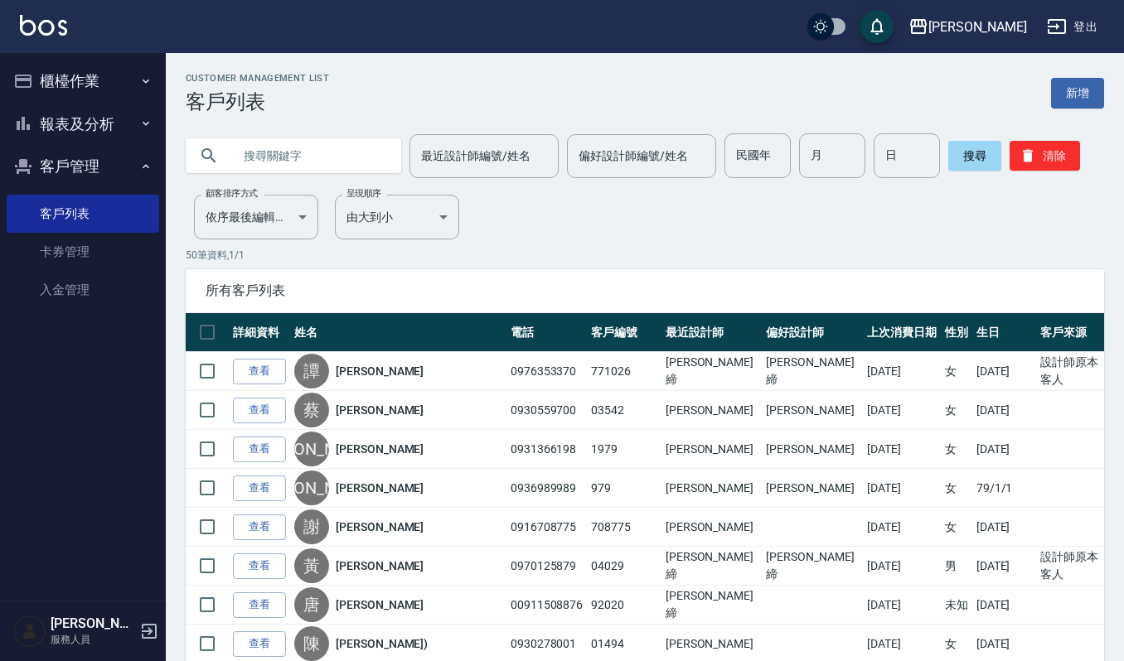
click at [345, 160] on input "text" at bounding box center [310, 155] width 156 height 45
type input "[PERSON_NAME]"
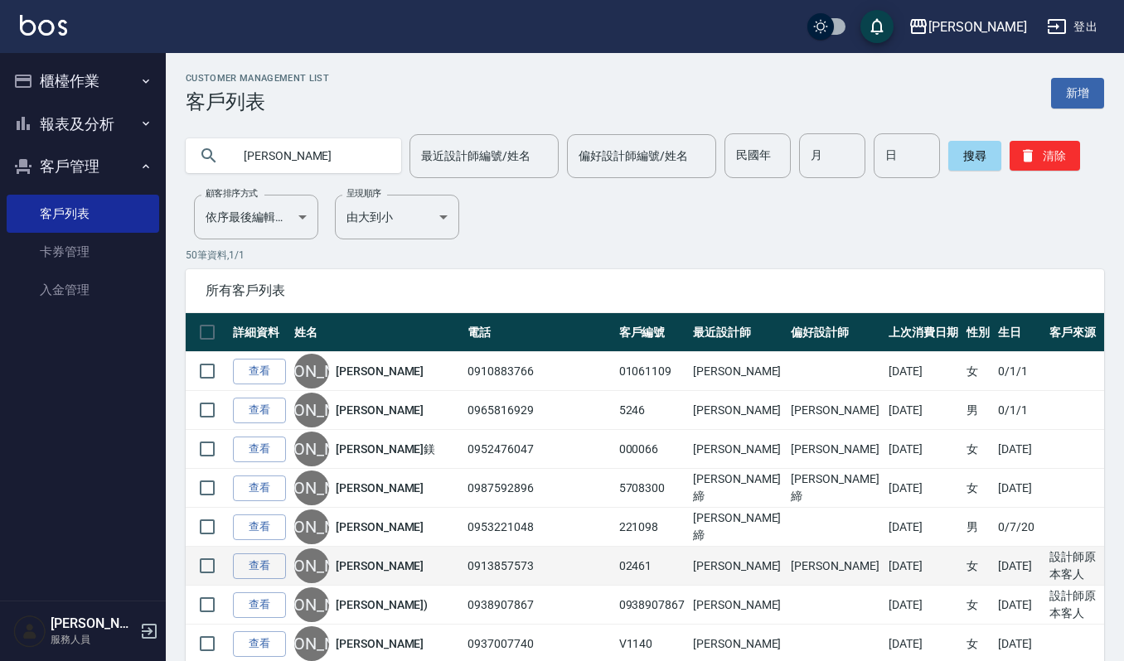
click at [227, 567] on tr "查看 詹 詹秀玲 0913857573 02461 陳芊瑜 陳芊瑜 2025/06/24 女 68/8/20 設計師原本客人" at bounding box center [645, 566] width 918 height 39
drag, startPoint x: 230, startPoint y: 567, endPoint x: 239, endPoint y: 563, distance: 9.7
click at [235, 565] on td "查看" at bounding box center [259, 566] width 61 height 39
click at [239, 563] on link "查看" at bounding box center [259, 567] width 53 height 26
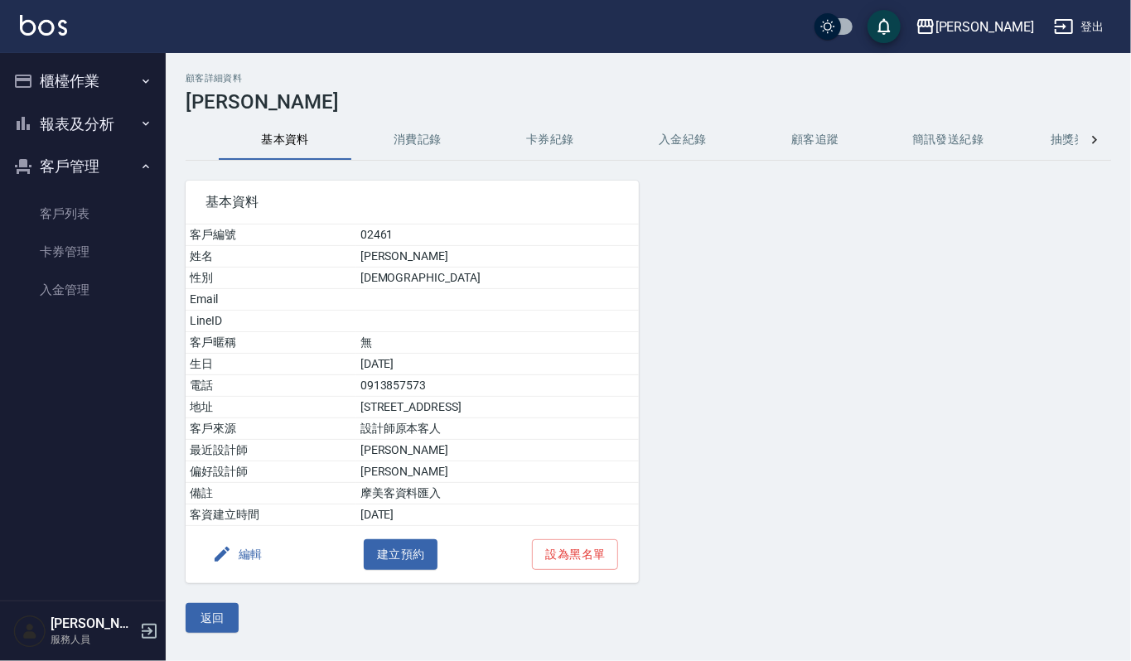
click at [414, 157] on button "消費記錄" at bounding box center [417, 140] width 133 height 40
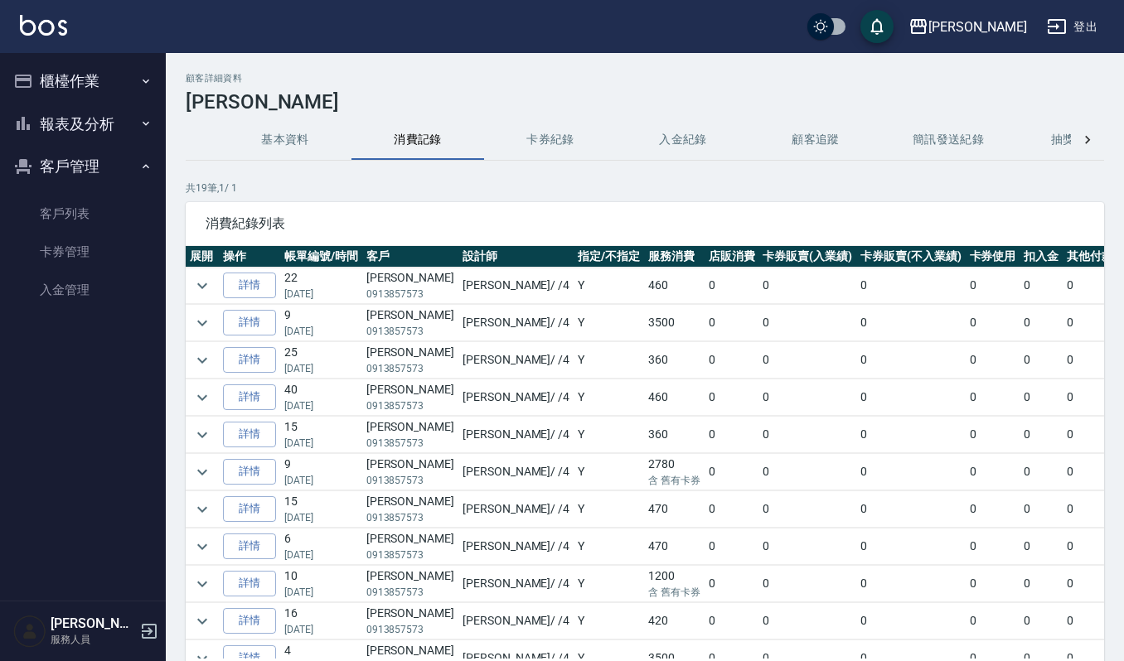
click at [190, 500] on td at bounding box center [202, 509] width 33 height 36
click at [193, 504] on icon "expand row" at bounding box center [202, 510] width 20 height 20
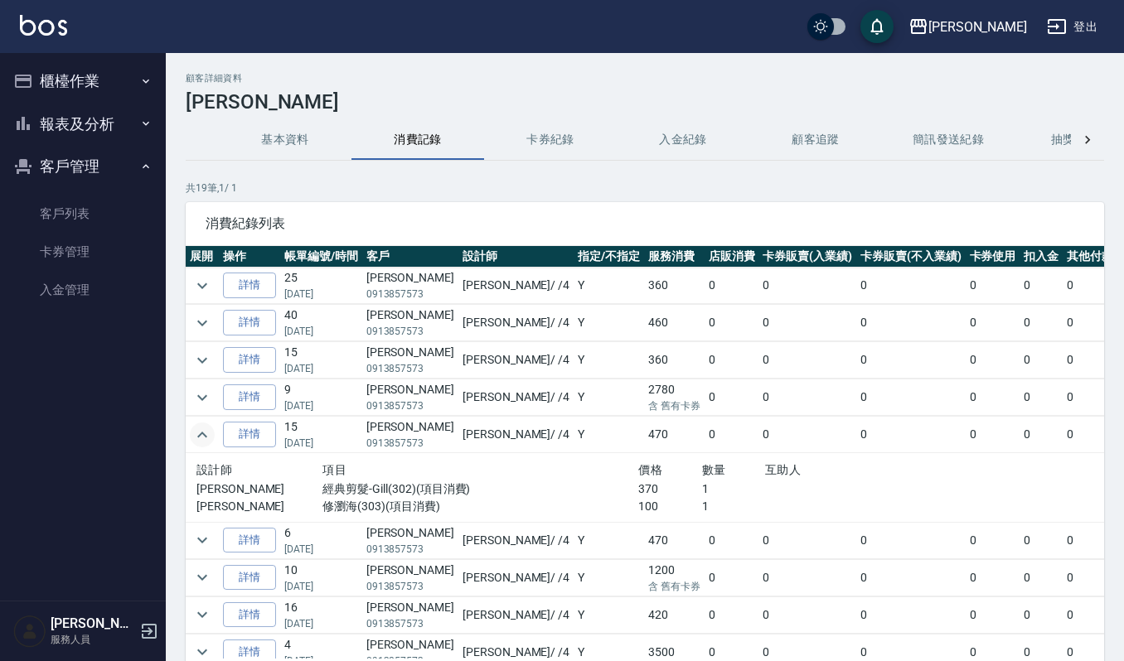
scroll to position [110, 0]
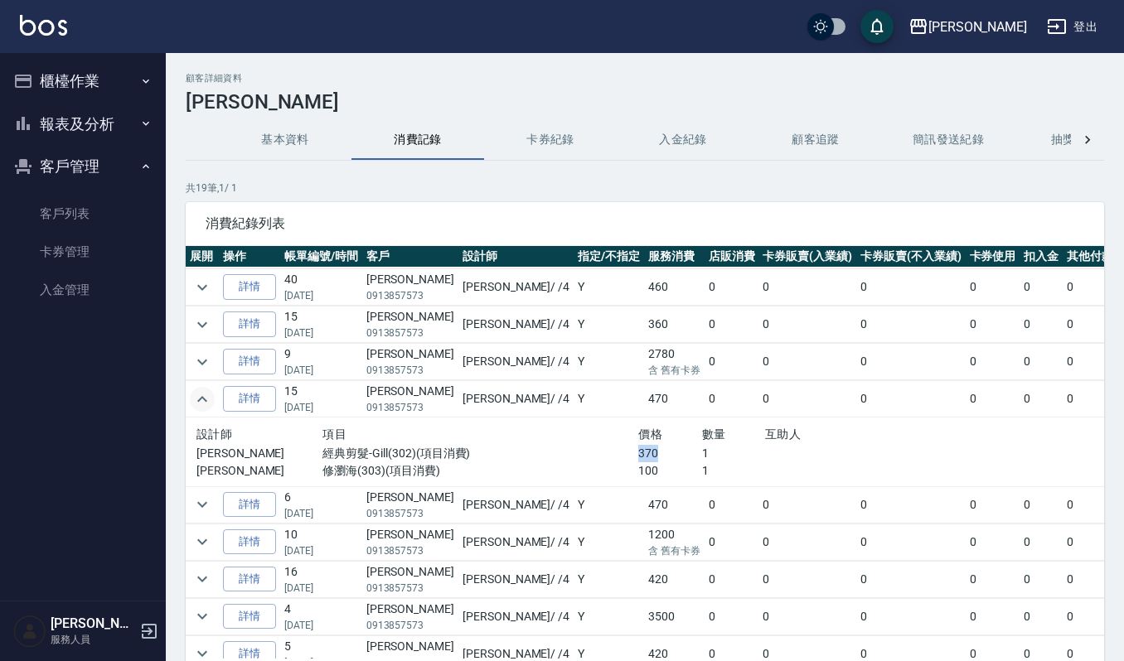
drag, startPoint x: 583, startPoint y: 452, endPoint x: 601, endPoint y: 452, distance: 17.4
click at [638, 452] on p "370" at bounding box center [669, 453] width 63 height 17
click at [212, 502] on button "expand row" at bounding box center [202, 504] width 25 height 25
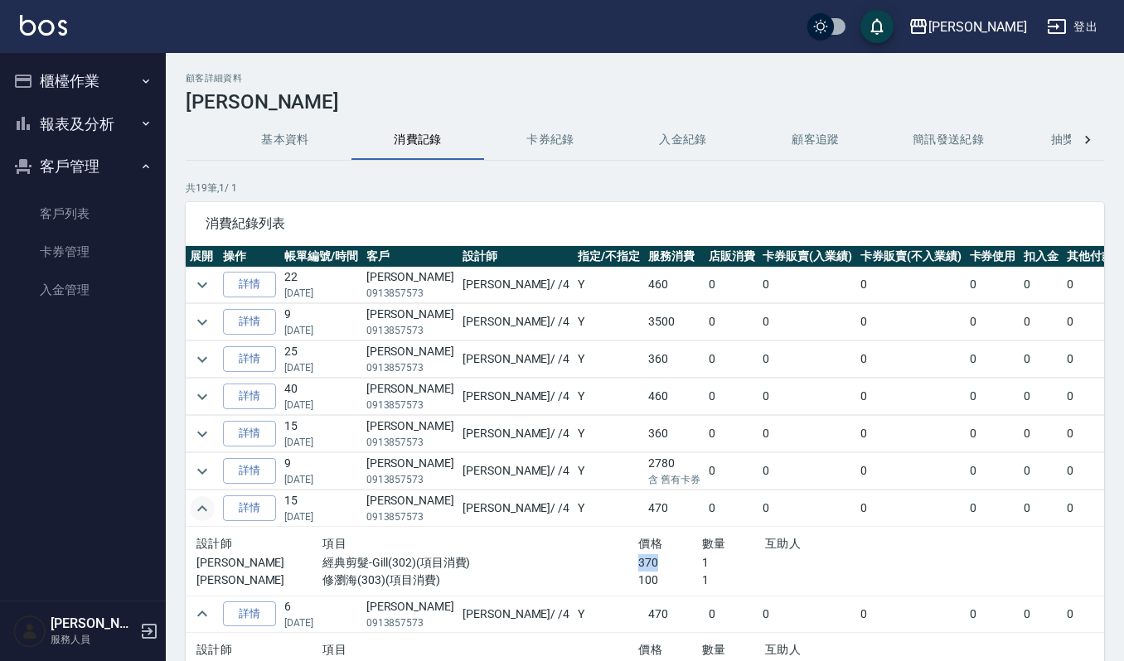
scroll to position [0, 0]
click at [207, 289] on icon "expand row" at bounding box center [202, 286] width 20 height 20
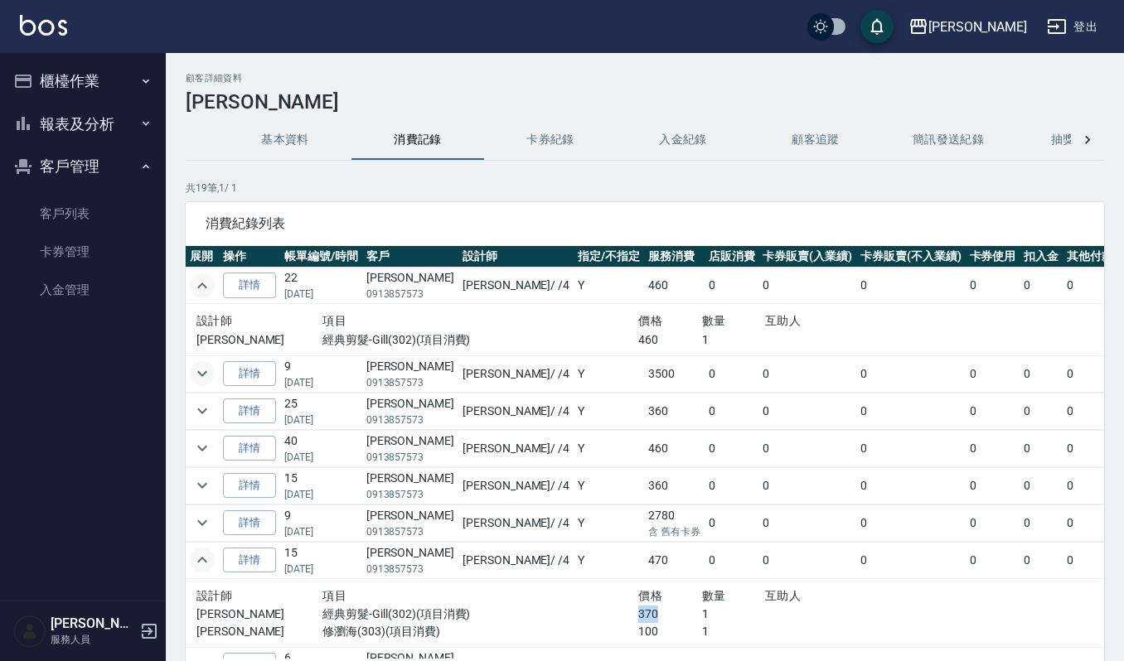
click at [205, 372] on icon "expand row" at bounding box center [202, 374] width 20 height 20
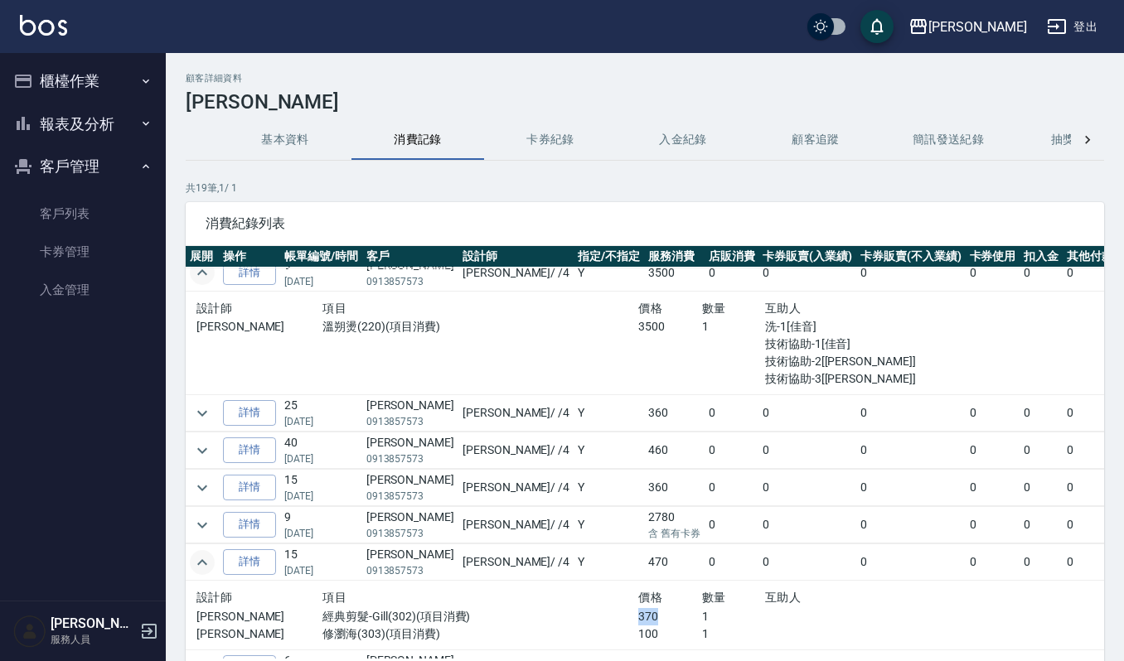
scroll to position [220, 0]
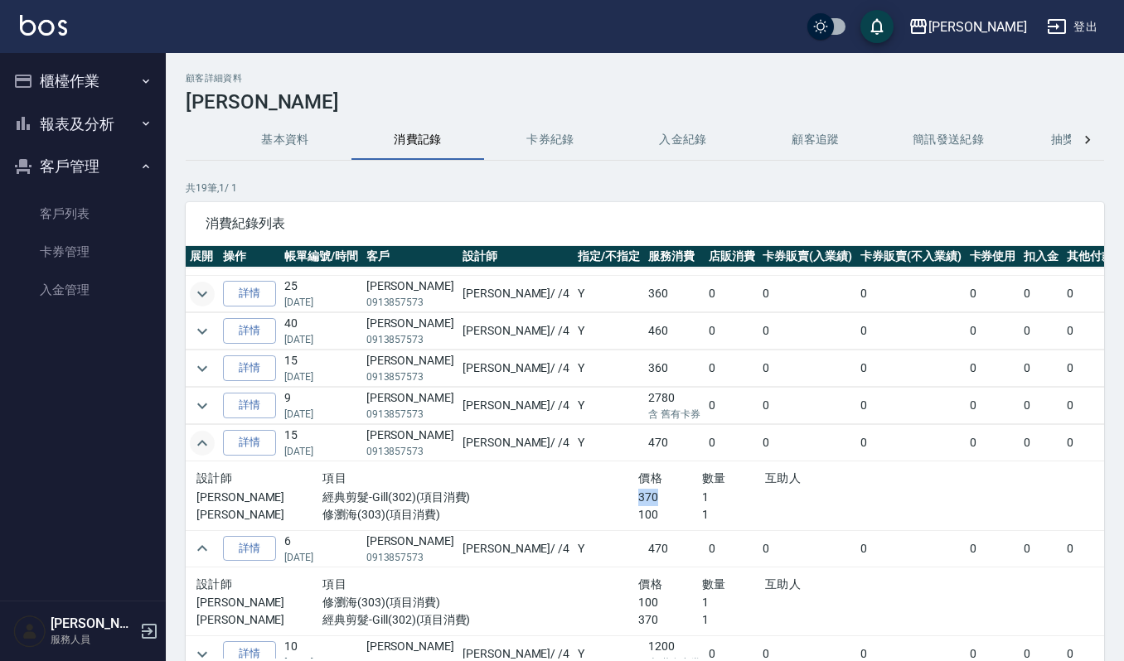
click at [201, 297] on icon "expand row" at bounding box center [202, 294] width 10 height 6
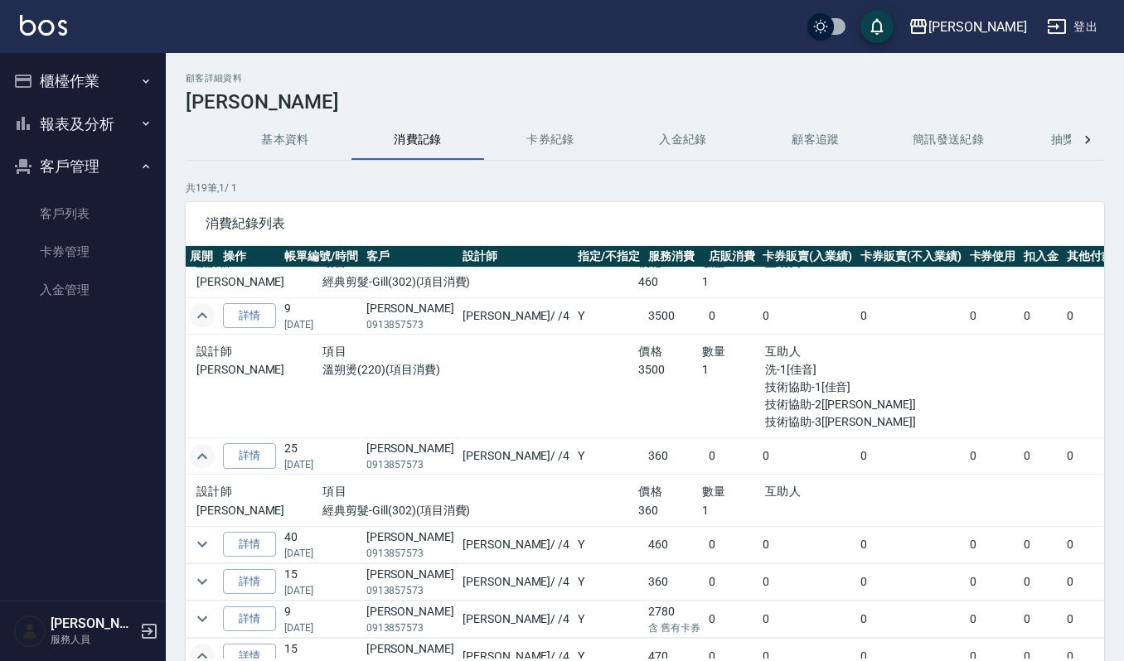
scroll to position [110, 0]
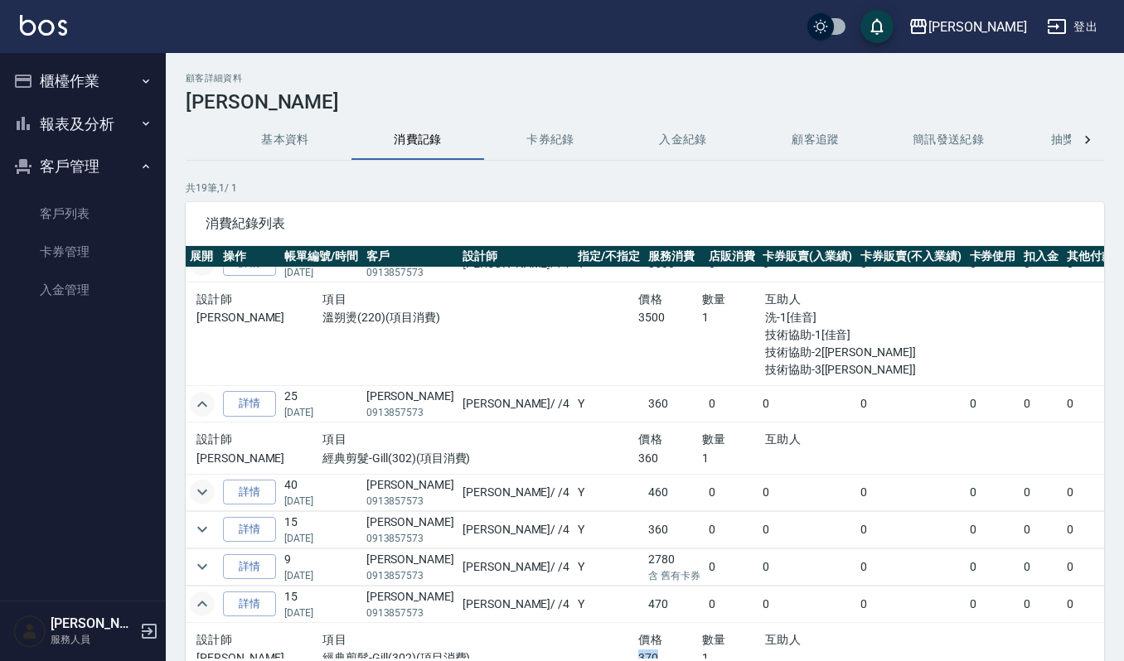
click at [199, 491] on icon "expand row" at bounding box center [202, 492] width 20 height 20
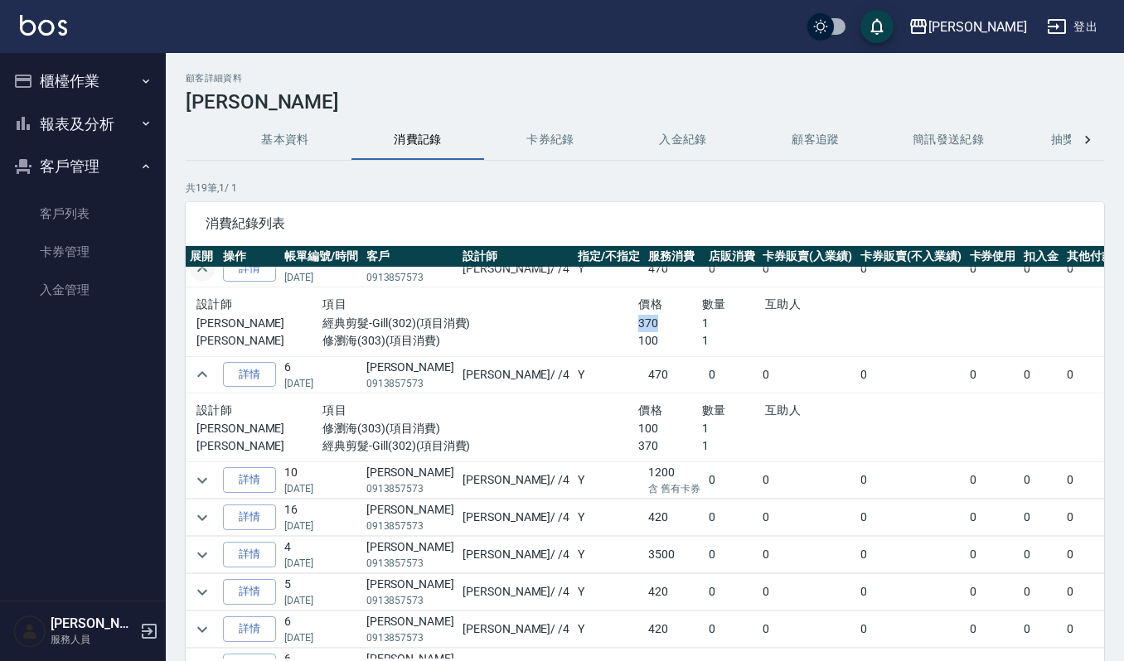
scroll to position [552, 0]
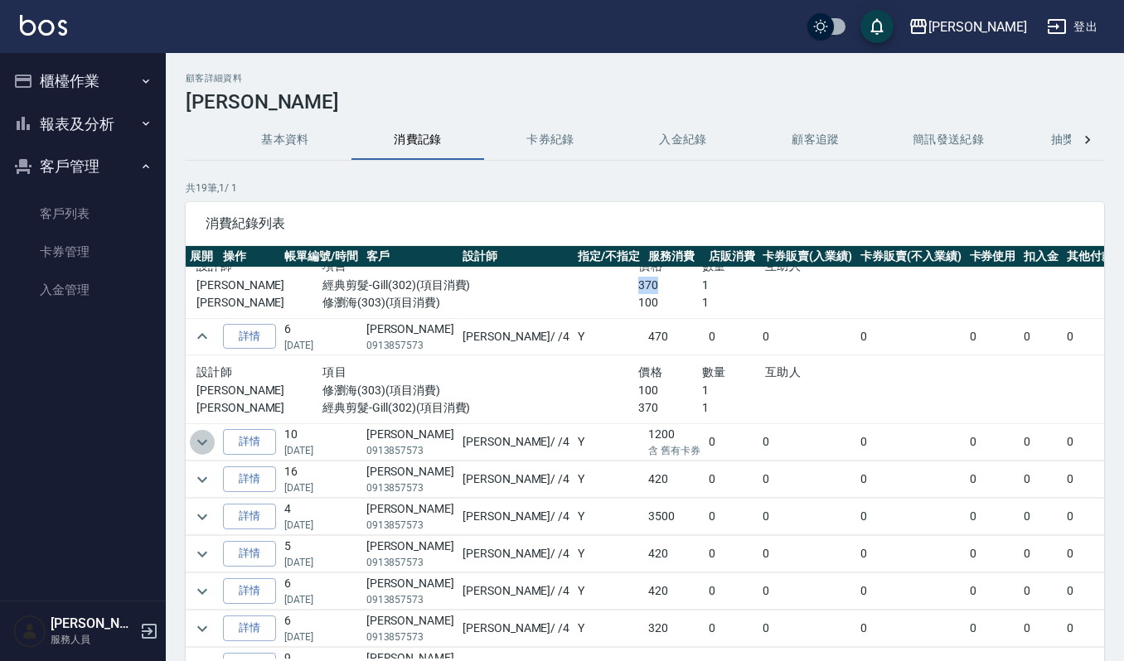
click at [194, 446] on icon "expand row" at bounding box center [202, 443] width 20 height 20
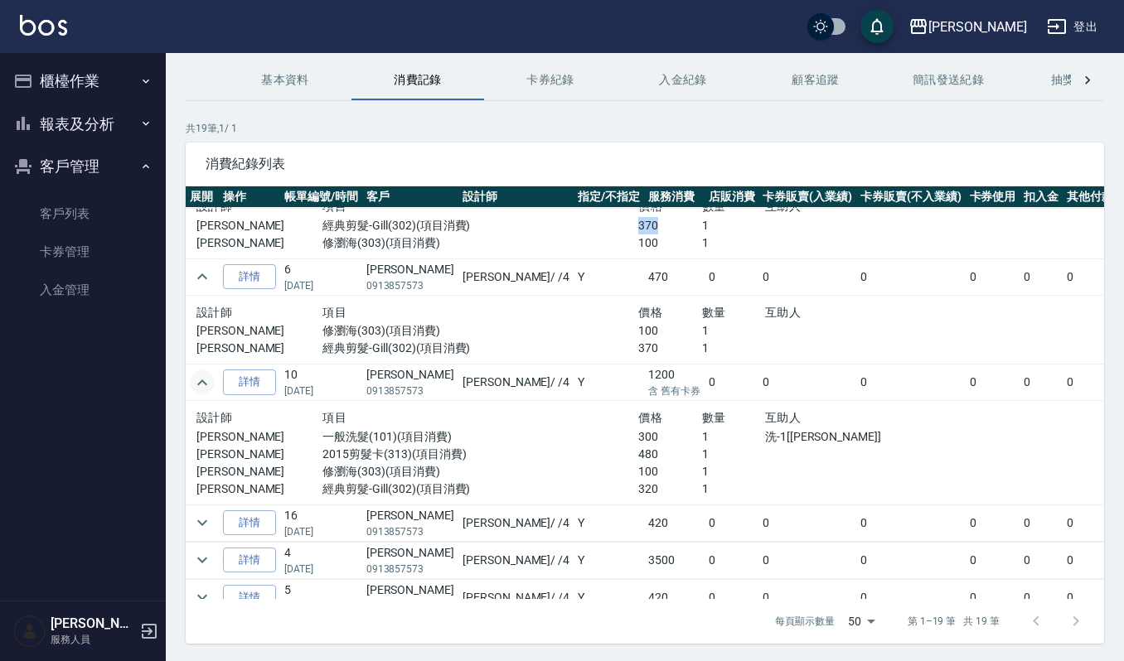
scroll to position [113, 0]
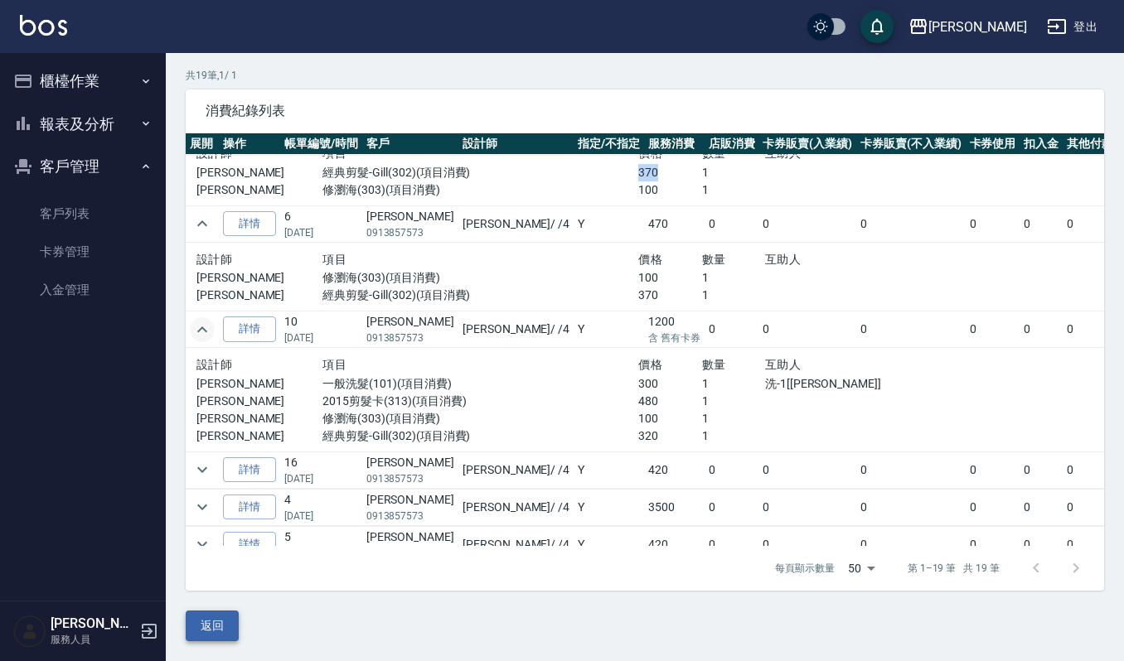
drag, startPoint x: 220, startPoint y: 635, endPoint x: 219, endPoint y: 548, distance: 87.0
click at [220, 635] on button "返回" at bounding box center [212, 626] width 53 height 31
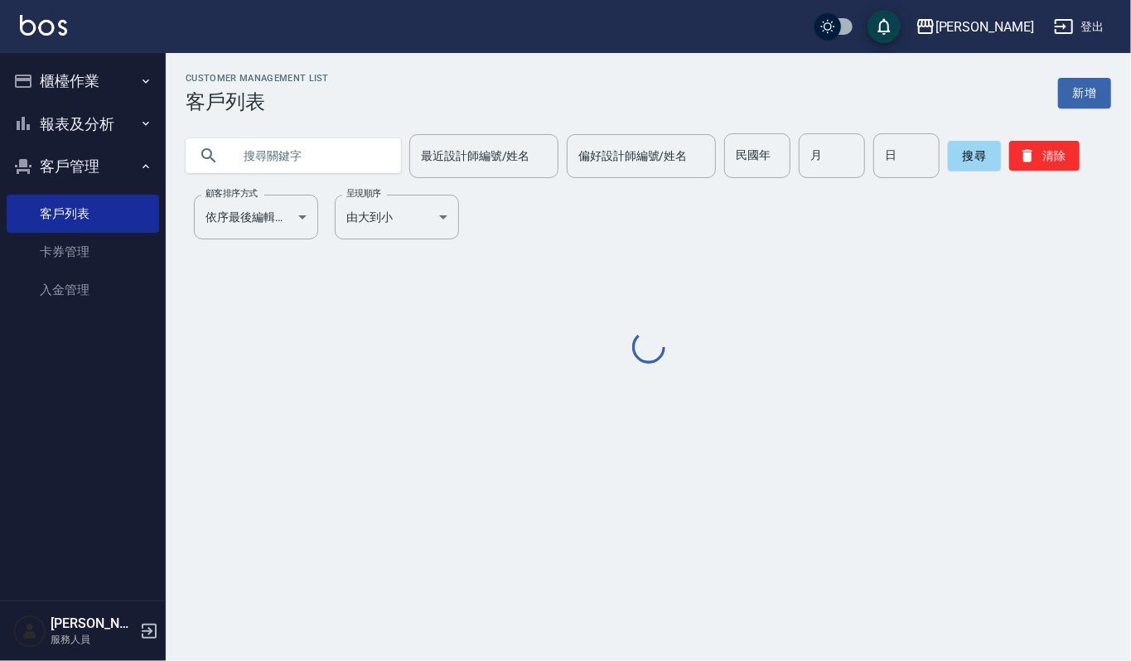
click at [330, 146] on input "text" at bounding box center [310, 155] width 156 height 45
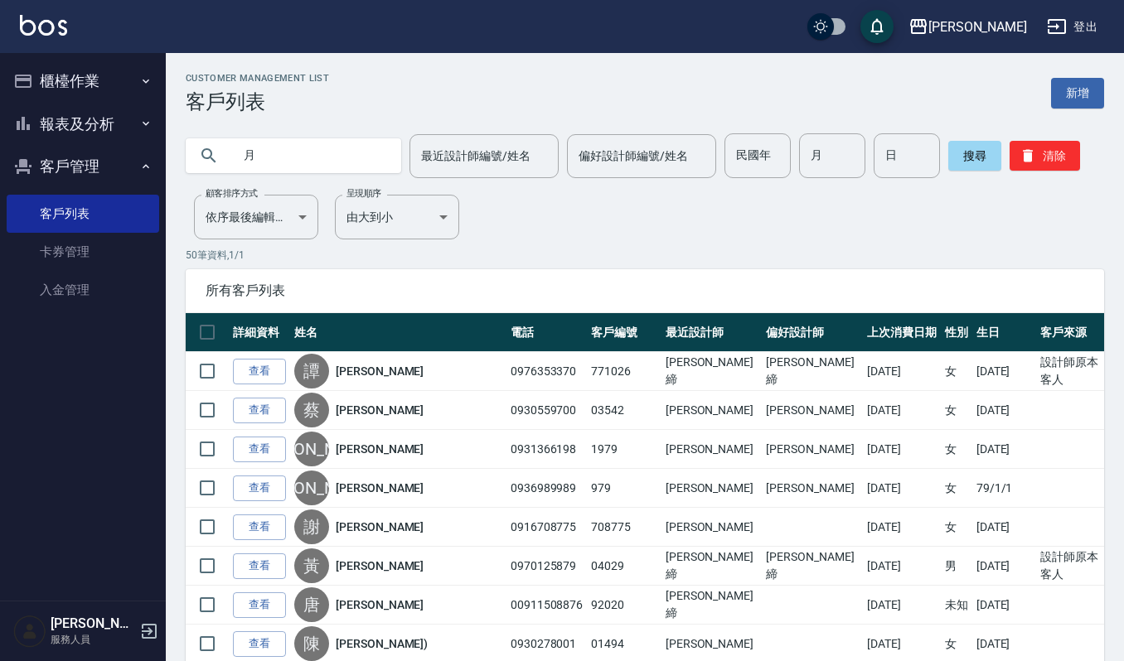
type input "月"
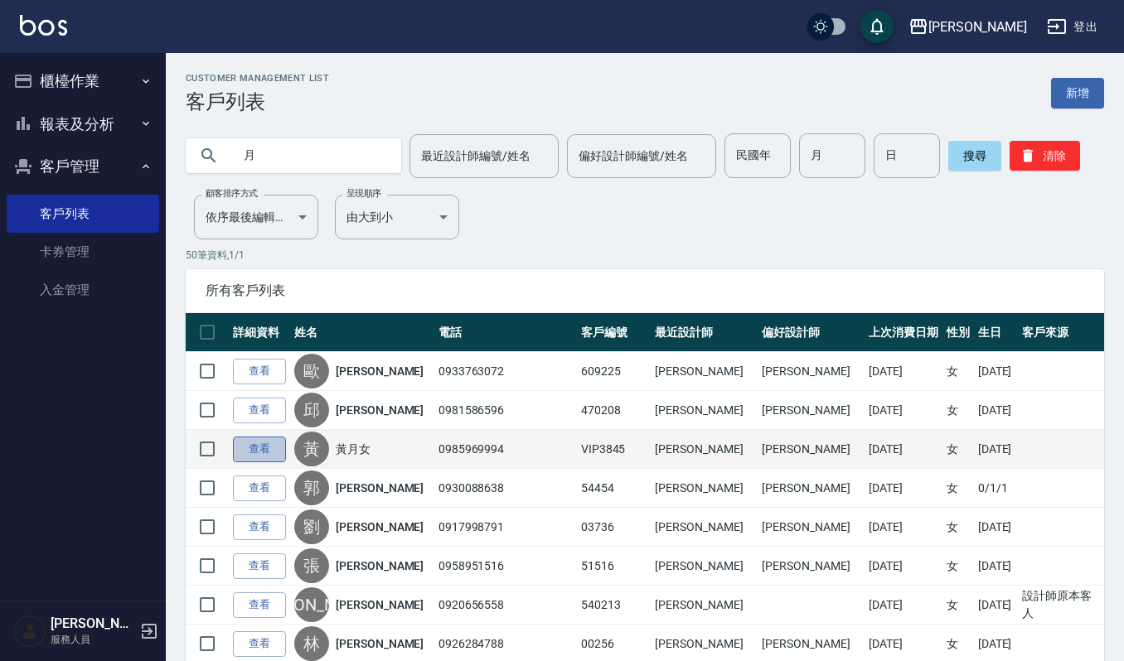
click at [283, 444] on link "查看" at bounding box center [259, 450] width 53 height 26
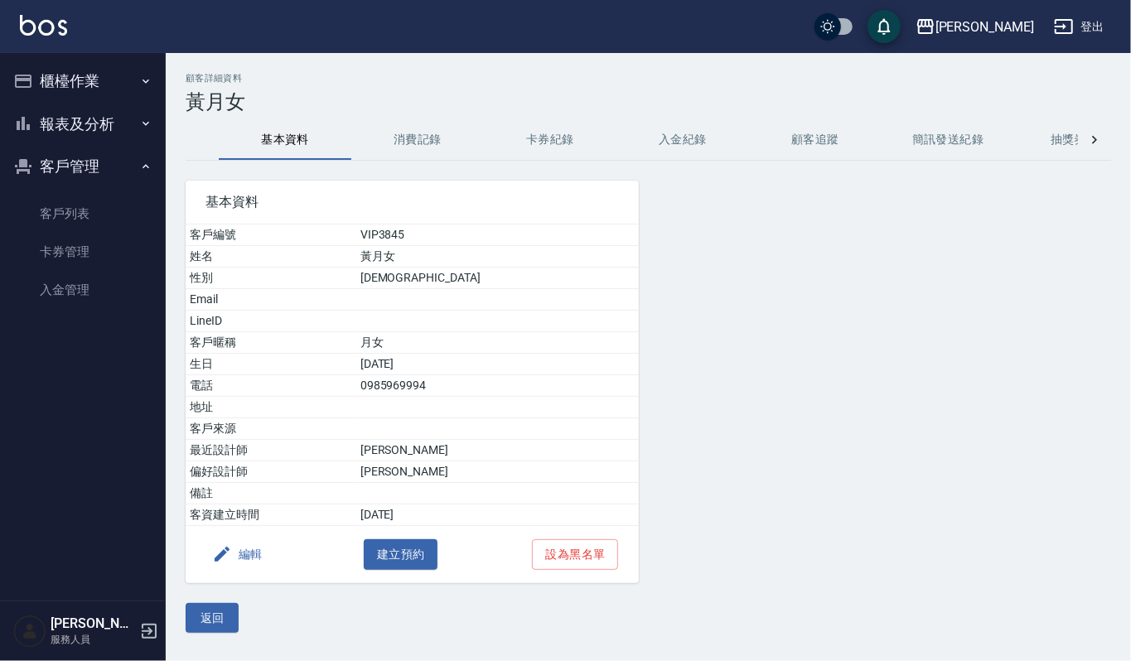
click at [429, 109] on h3 "黃月女" at bounding box center [649, 101] width 926 height 23
click at [429, 138] on button "消費記錄" at bounding box center [417, 140] width 133 height 40
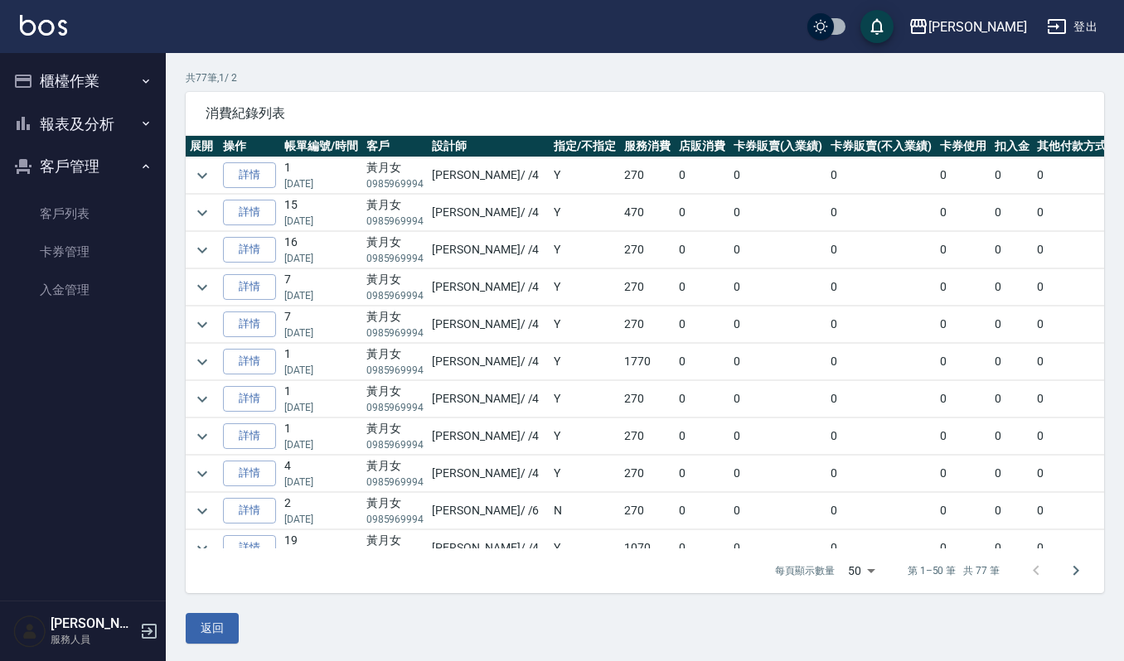
scroll to position [113, 0]
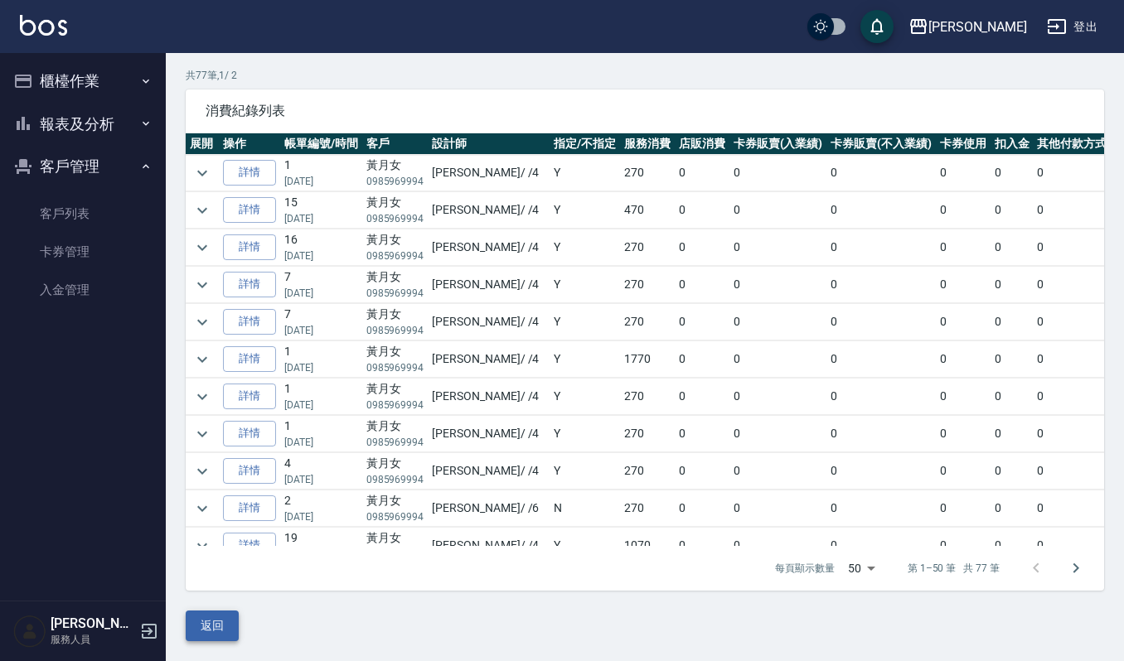
click at [224, 625] on button "返回" at bounding box center [212, 626] width 53 height 31
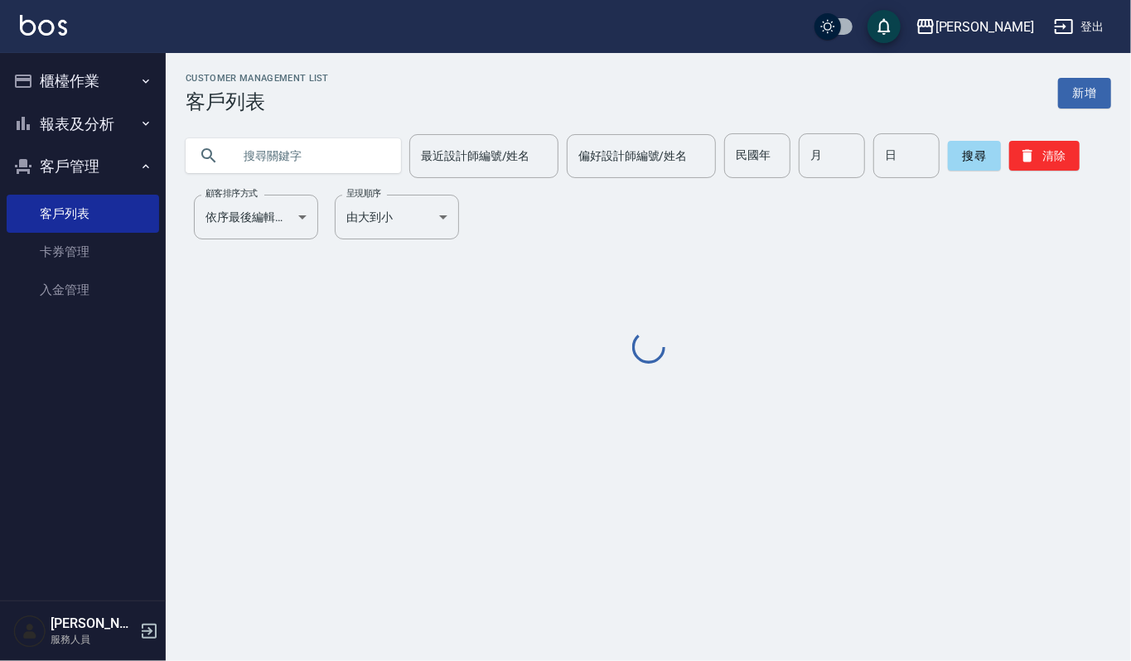
click at [280, 179] on div "Customer Management List 客戶列表 新增 最近設計師編號/姓名 最近設計師編號/姓名 偏好設計師編號/姓名 偏好設計師編號/姓名 民國…" at bounding box center [648, 220] width 965 height 294
click at [289, 166] on input "text" at bounding box center [310, 155] width 156 height 45
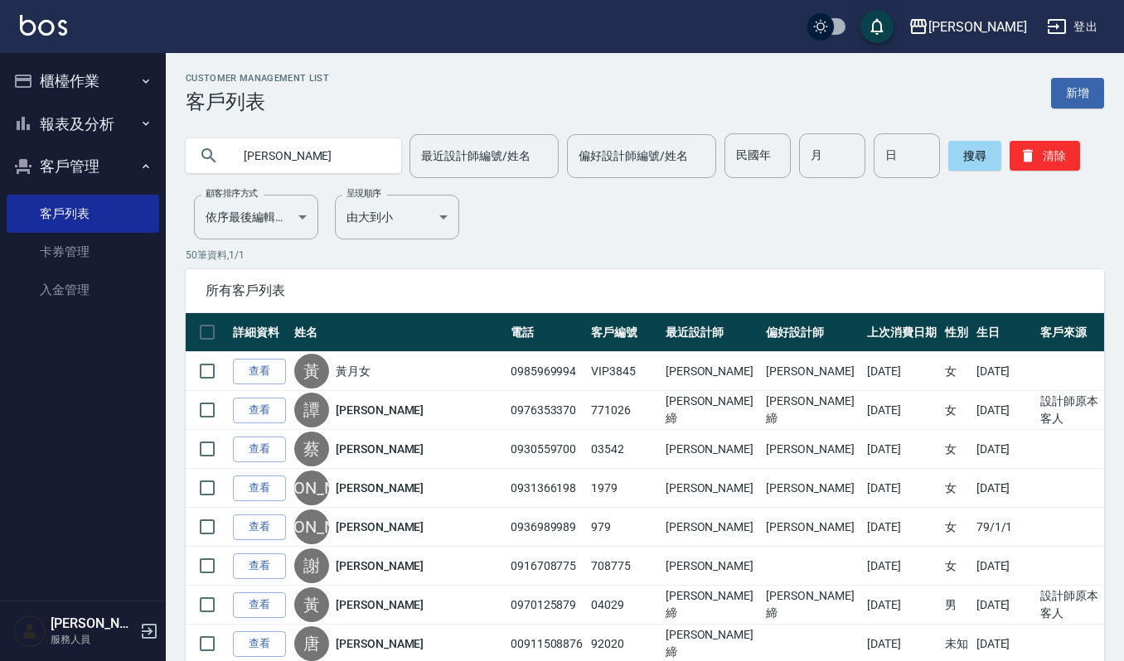
type input "[PERSON_NAME]"
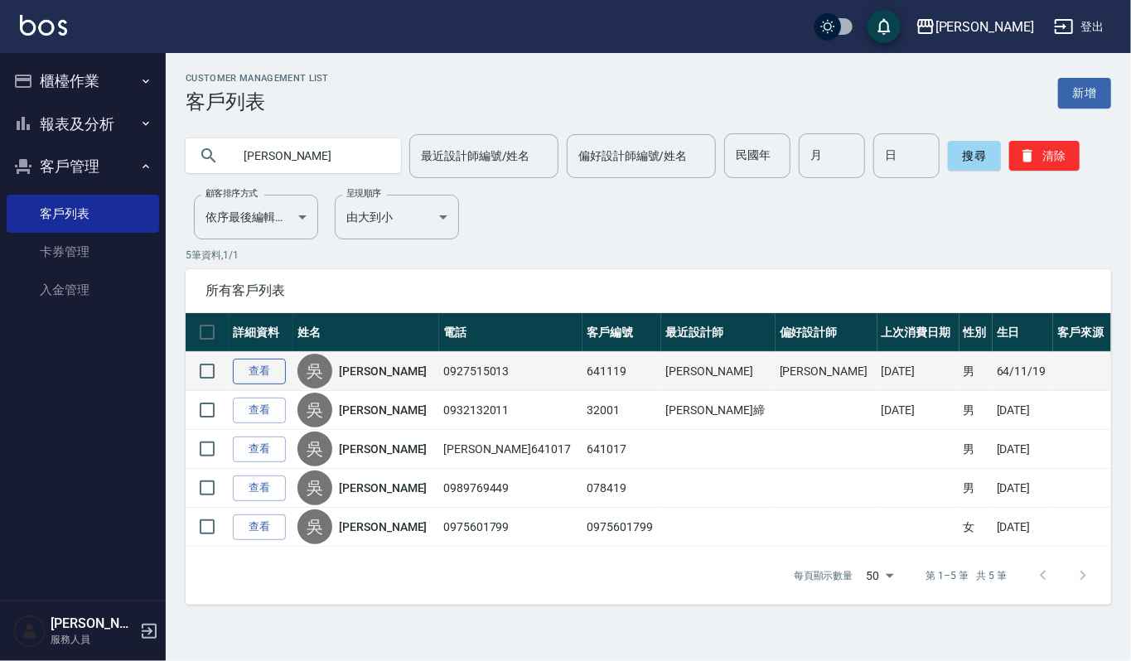
click at [273, 371] on link "查看" at bounding box center [259, 372] width 53 height 26
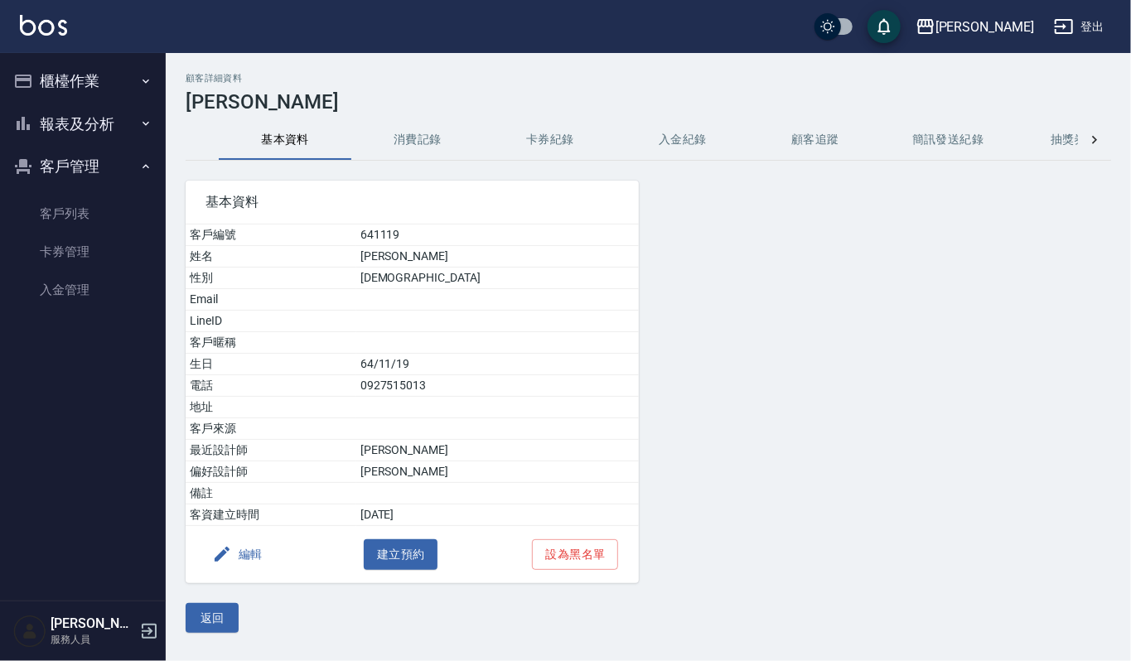
click at [438, 143] on button "消費記錄" at bounding box center [417, 140] width 133 height 40
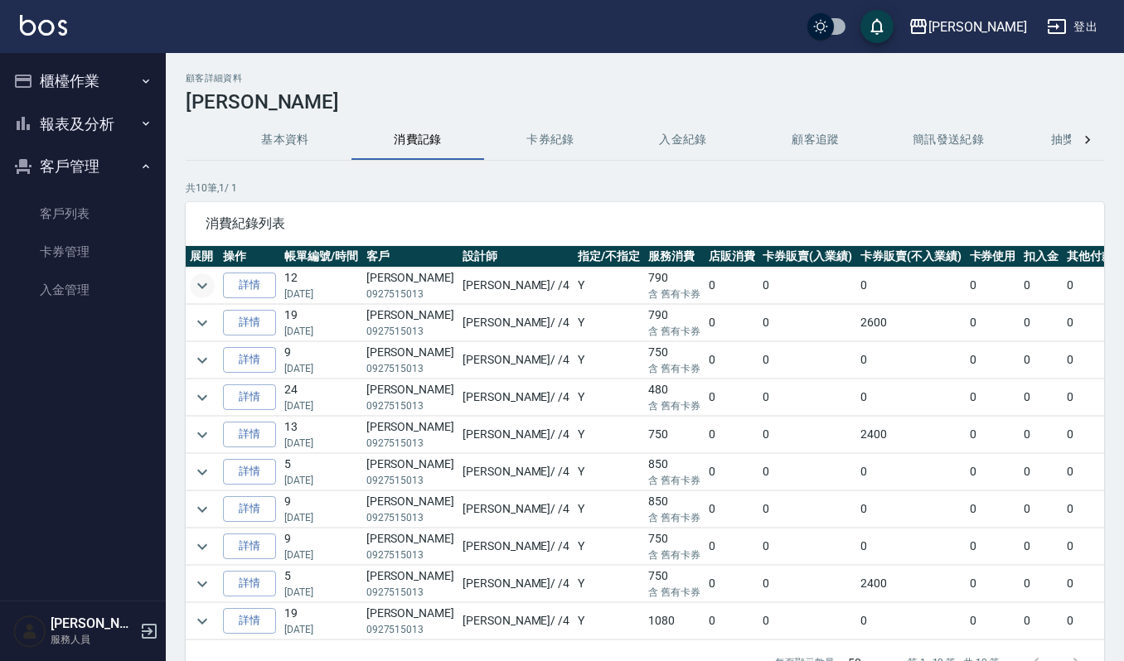
click at [200, 288] on icon "expand row" at bounding box center [202, 286] width 20 height 20
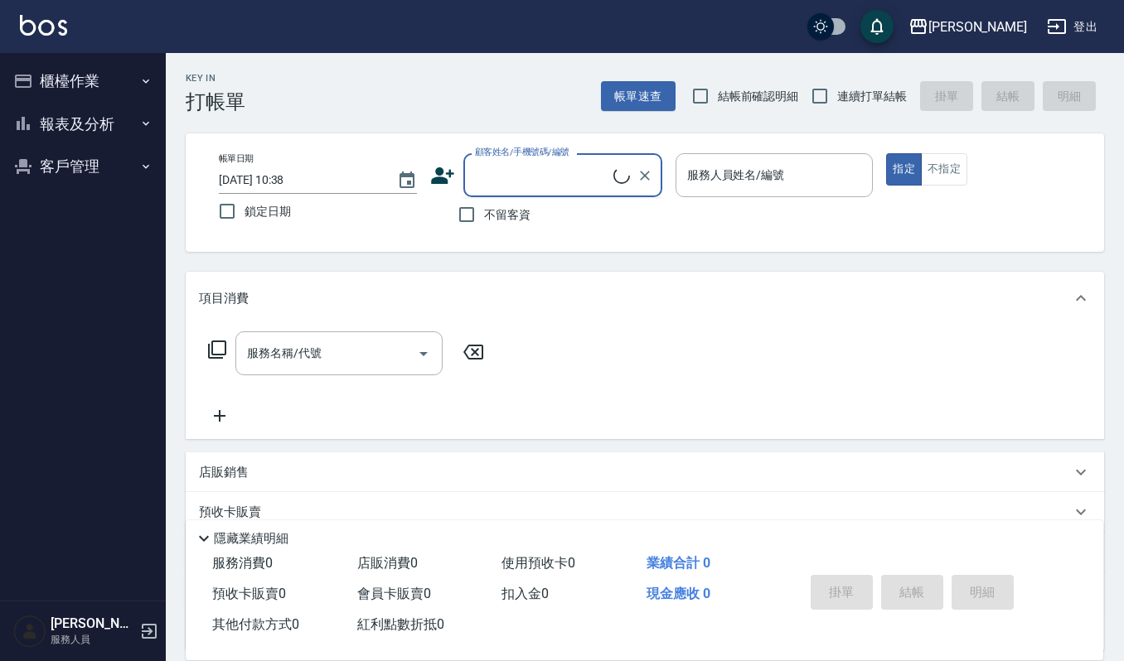
click at [532, 180] on input "顧客姓名/手機號碼/編號" at bounding box center [542, 175] width 143 height 29
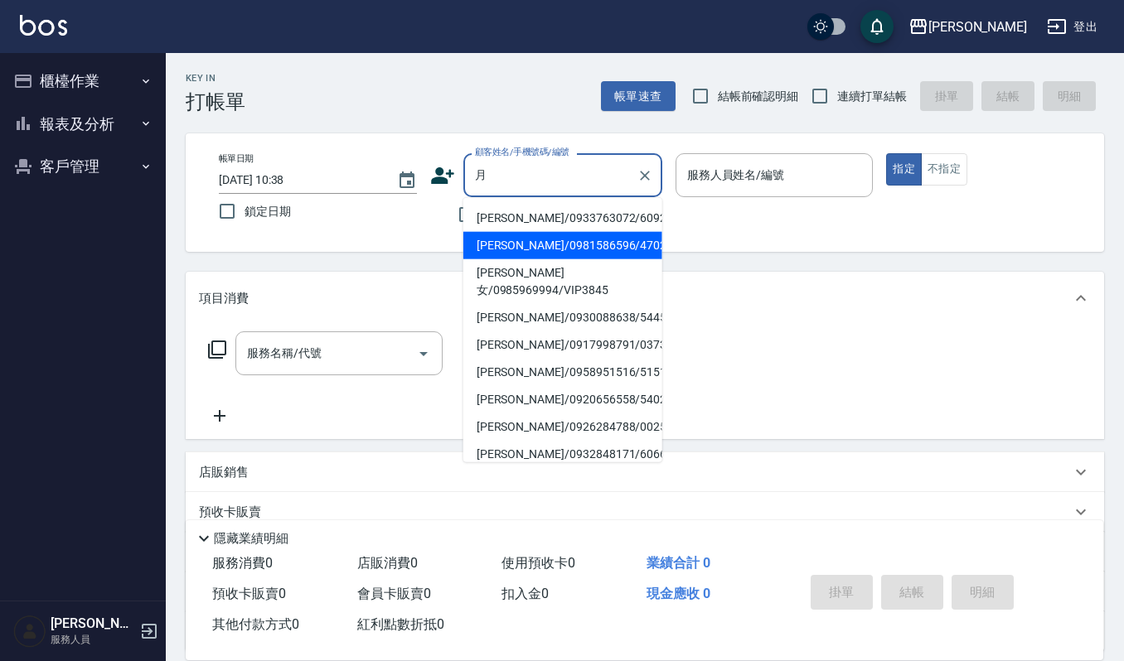
click at [502, 253] on li "[PERSON_NAME]/0981586596/470208" at bounding box center [562, 245] width 199 height 27
type input "邱月珠/0981586596/470208"
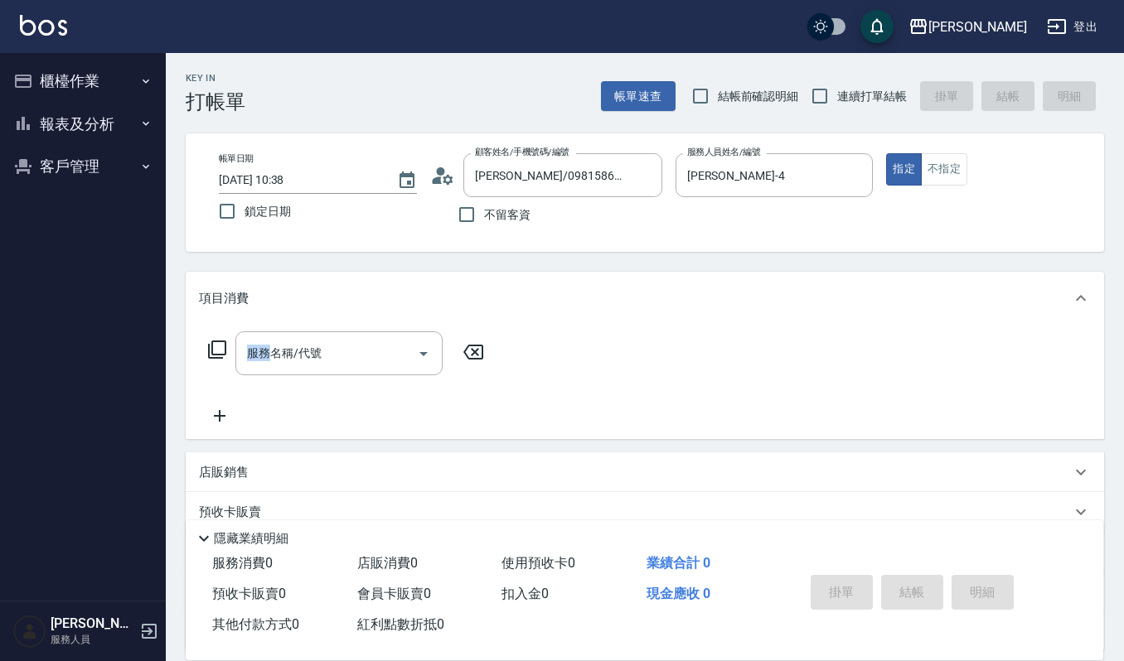
type input "吉兒-4"
click at [502, 253] on div "Key In 打帳單 帳單速查 結帳前確認明細 連續打單結帳 掛單 結帳 明細 帳單日期 2025/10/06 10:38 鎖定日期 顧客姓名/手機號碼/編號…" at bounding box center [645, 430] width 958 height 754
click at [351, 375] on div "服務名稱/代號 服務名稱/代號" at bounding box center [346, 378] width 295 height 94
click at [326, 355] on input "服務名稱/代號" at bounding box center [326, 353] width 167 height 29
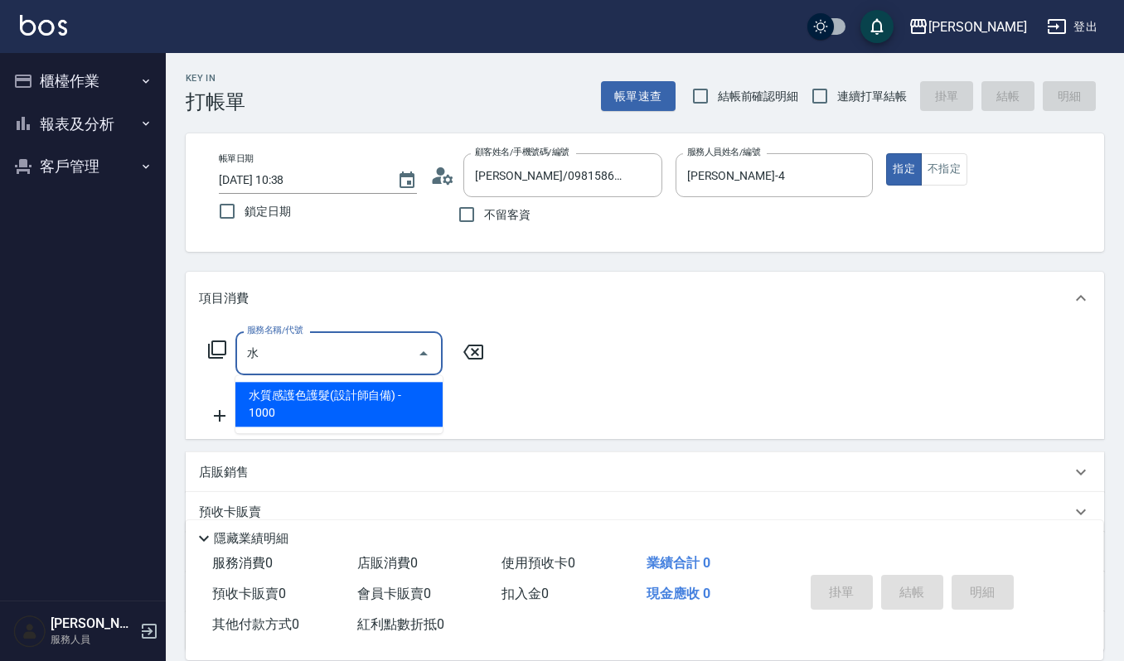
click at [362, 394] on span "水質感護色護髮(設計師自備) - 1000" at bounding box center [338, 404] width 207 height 45
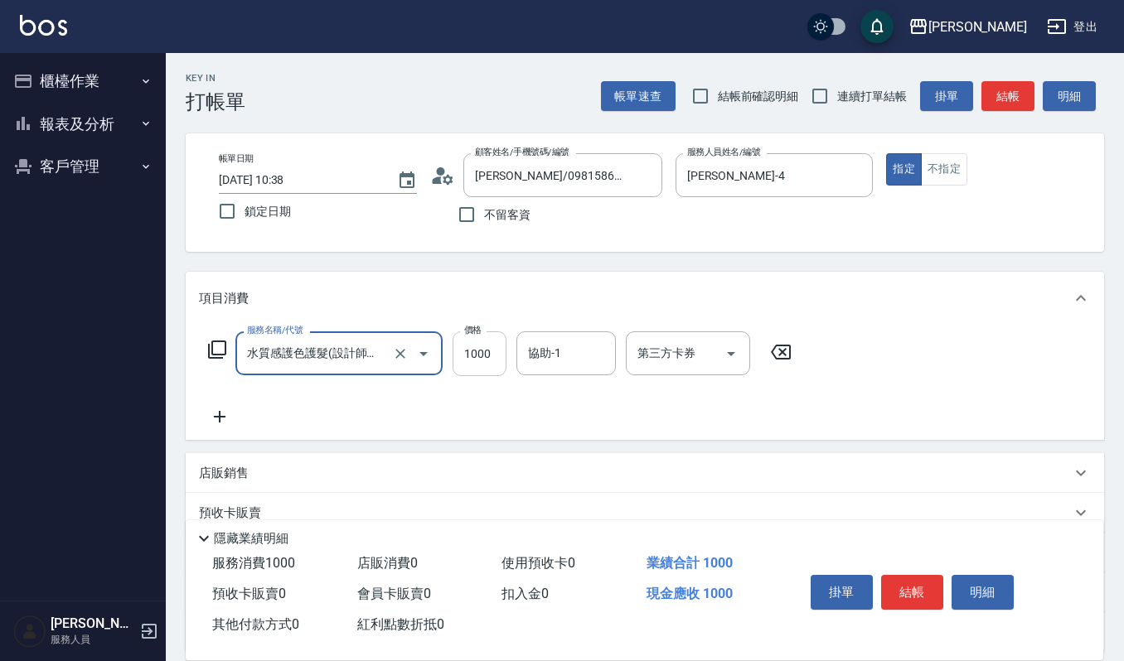
type input "水質感護色護髮(設計師自備)(514)"
click at [487, 356] on input "1000" at bounding box center [479, 353] width 54 height 45
type input "1200"
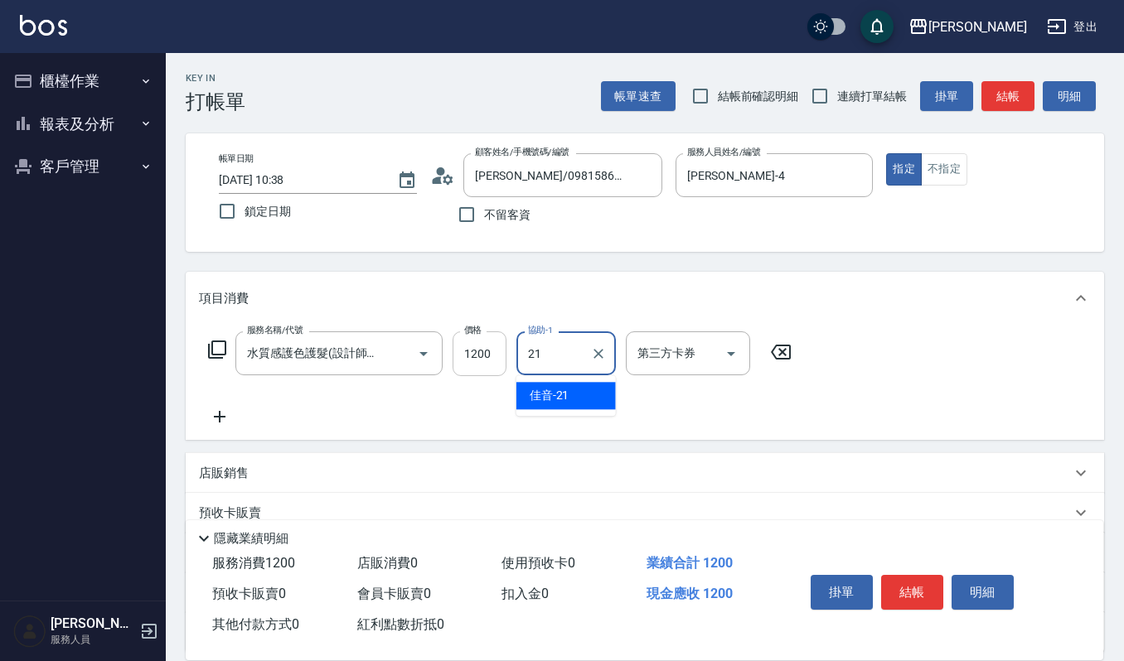
type input "佳音-21"
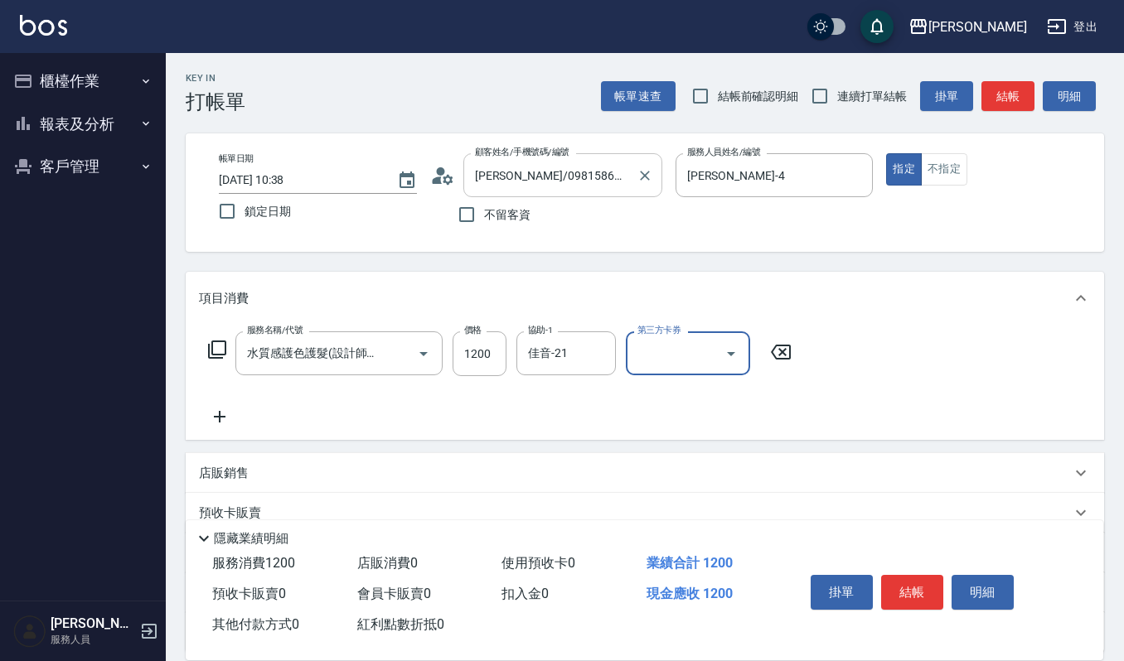
click at [644, 174] on icon "Clear" at bounding box center [645, 176] width 10 height 10
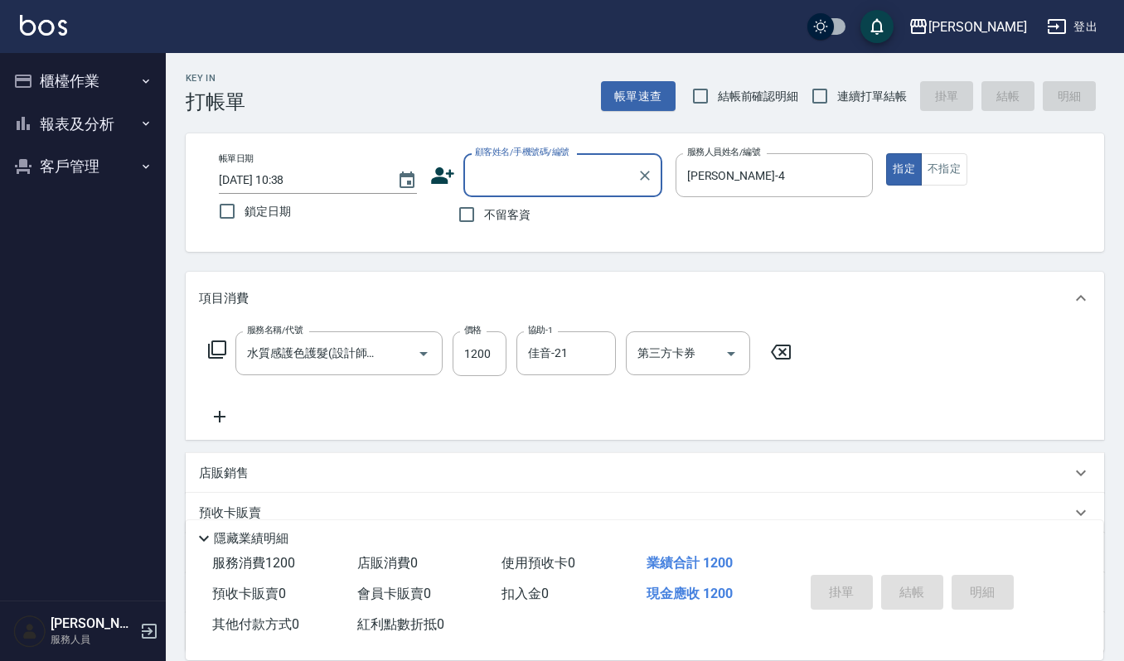
click at [534, 172] on input "顧客姓名/手機號碼/編號" at bounding box center [550, 175] width 159 height 29
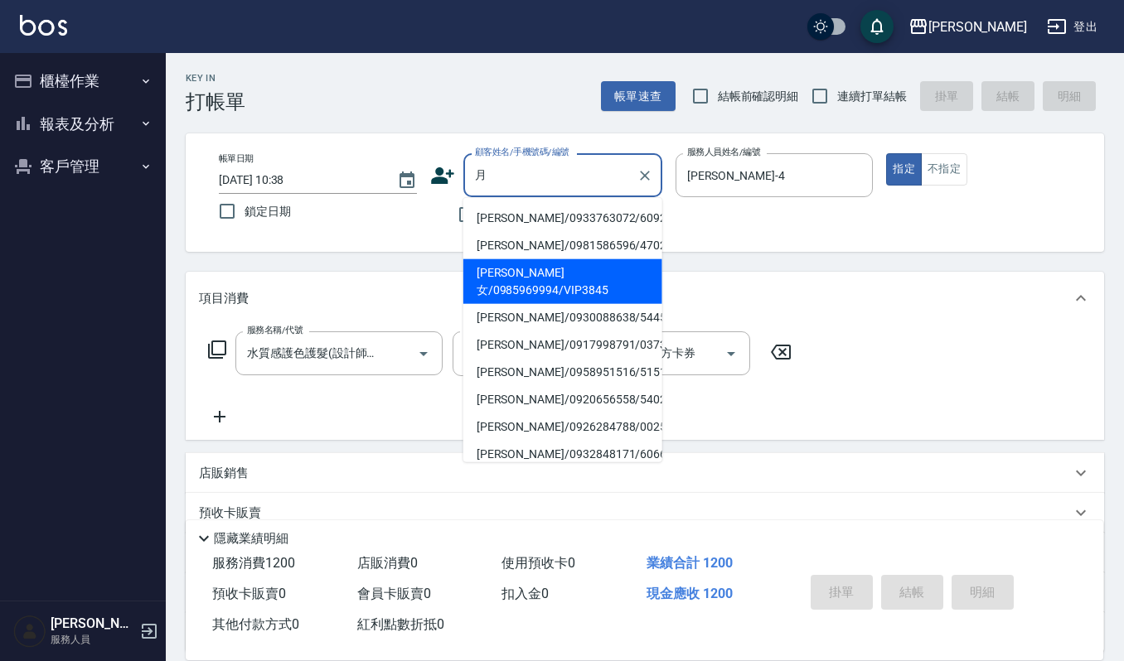
click at [534, 276] on li "黃月女/0985969994/VIP3845" at bounding box center [562, 281] width 199 height 45
type input "黃月女/0985969994/VIP3845"
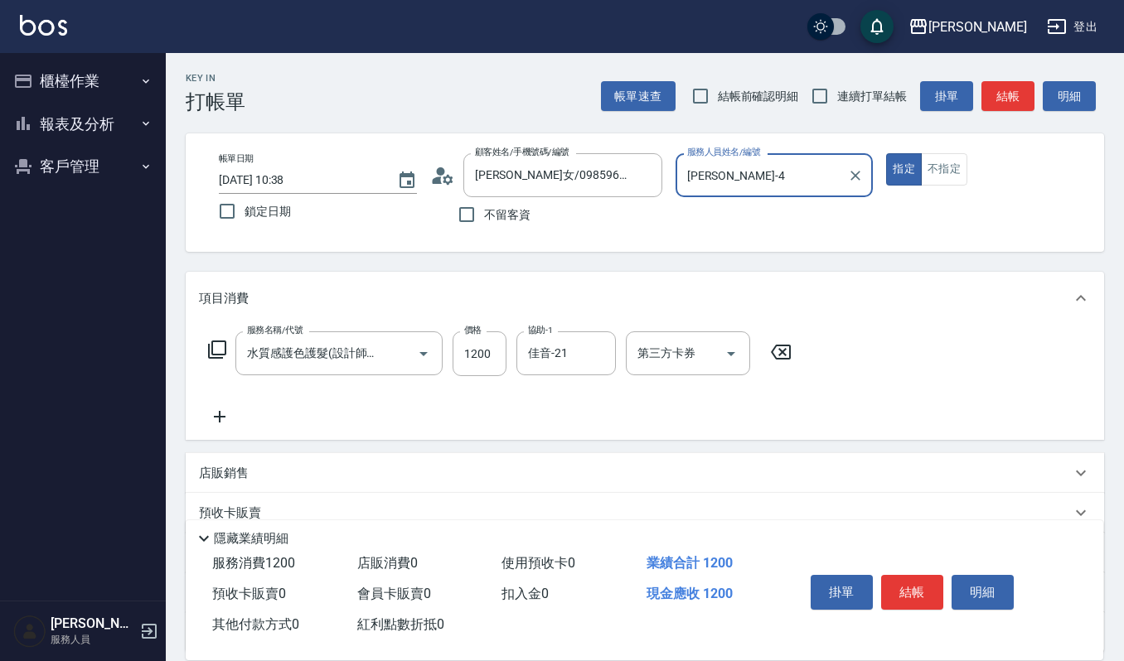
click at [205, 415] on icon at bounding box center [219, 417] width 41 height 20
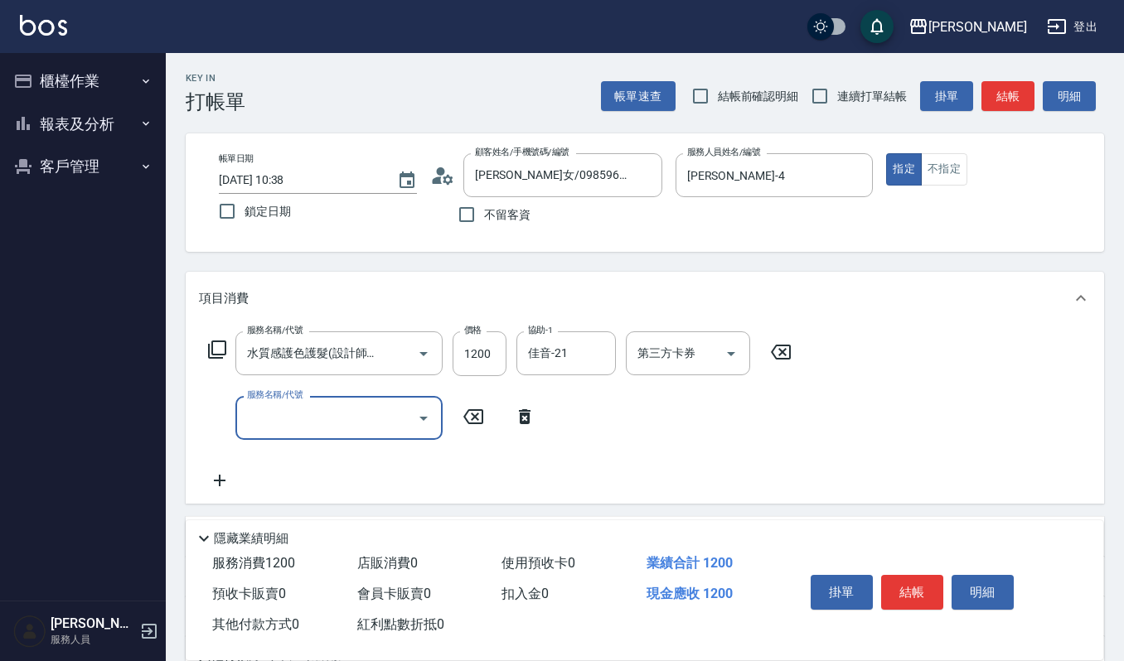
click at [276, 424] on input "服務名稱/代號" at bounding box center [326, 418] width 167 height 29
type input "一般洗髮(101)"
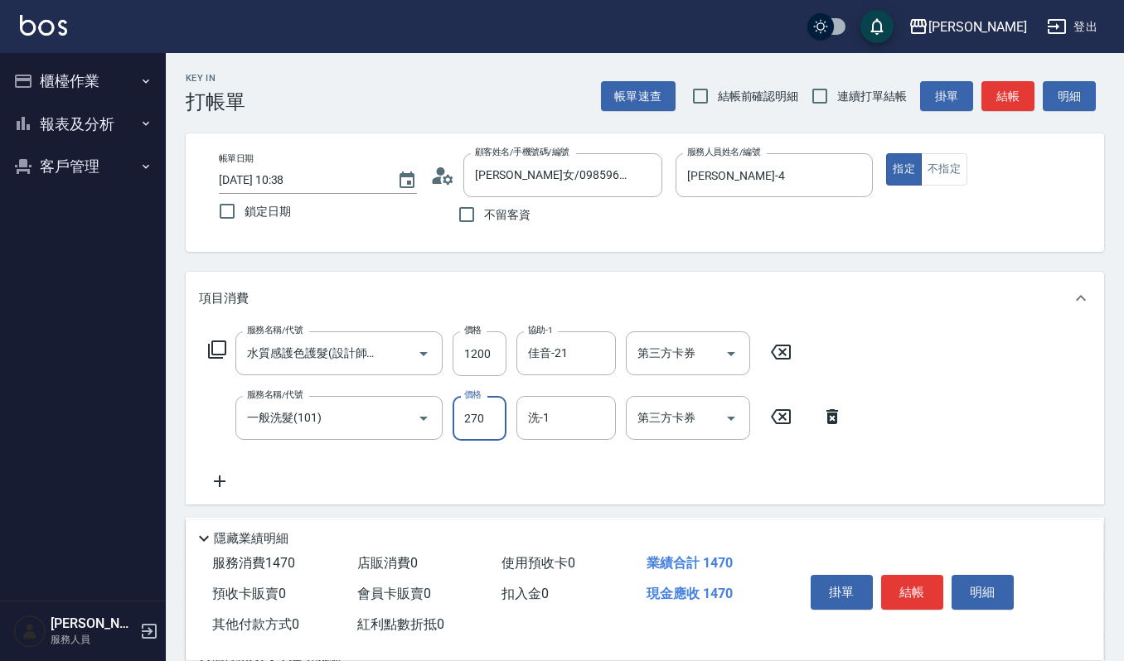
type input "270"
type input "佳音-21"
click at [978, 578] on button "明細" at bounding box center [982, 592] width 62 height 35
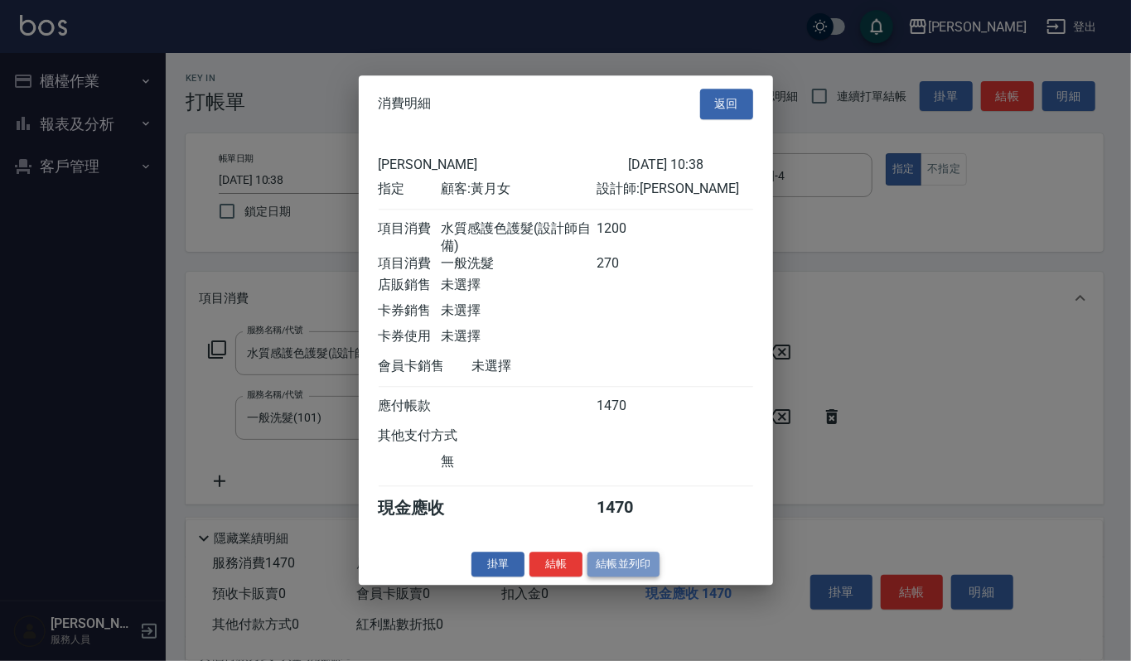
click at [653, 571] on button "結帳並列印" at bounding box center [623, 565] width 72 height 26
